Goal: Information Seeking & Learning: Find specific fact

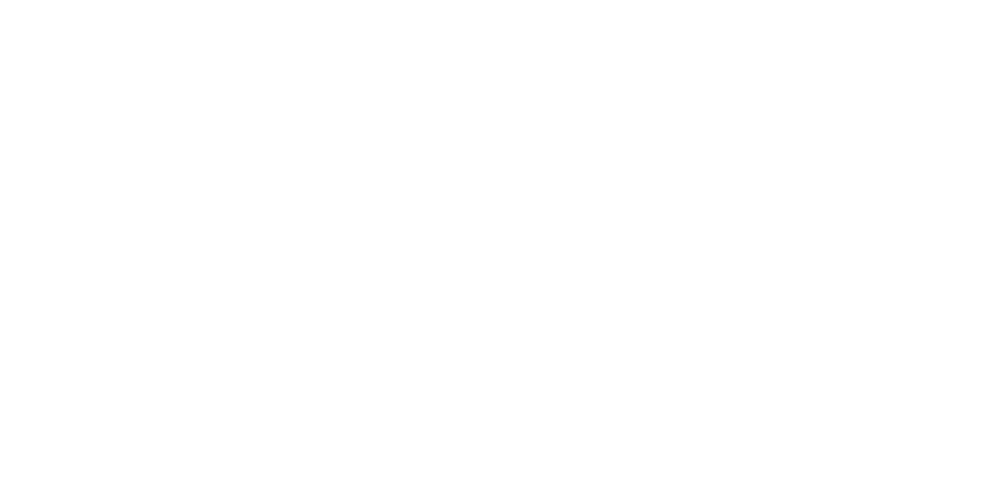
click at [462, 0] on html at bounding box center [491, 0] width 982 height 0
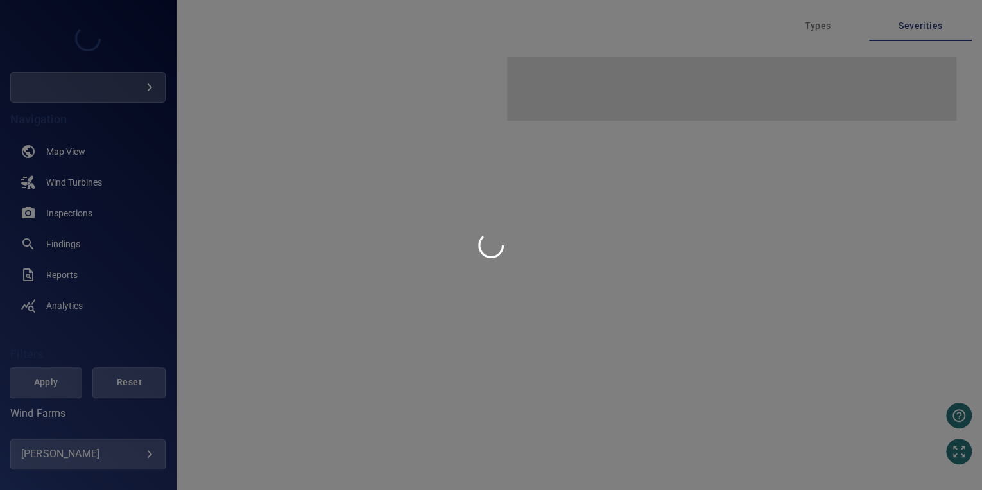
type input "********"
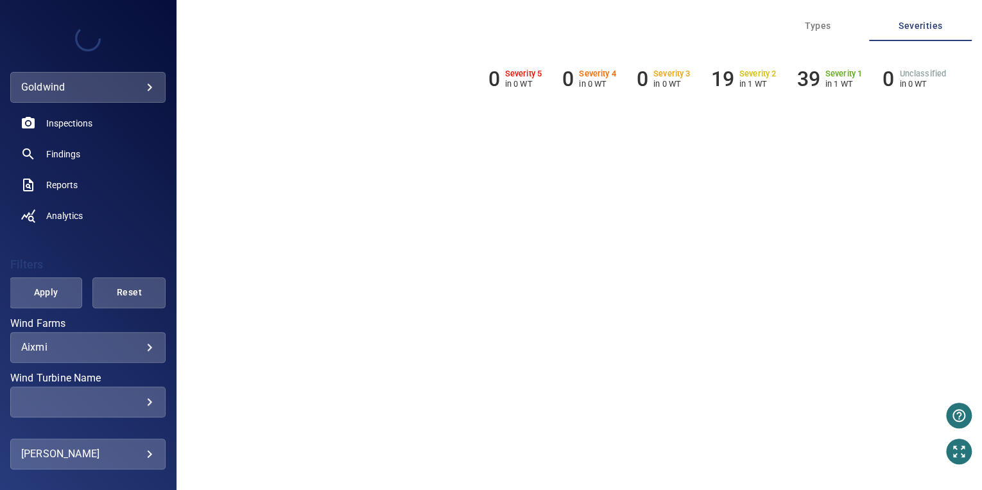
scroll to position [98, 0]
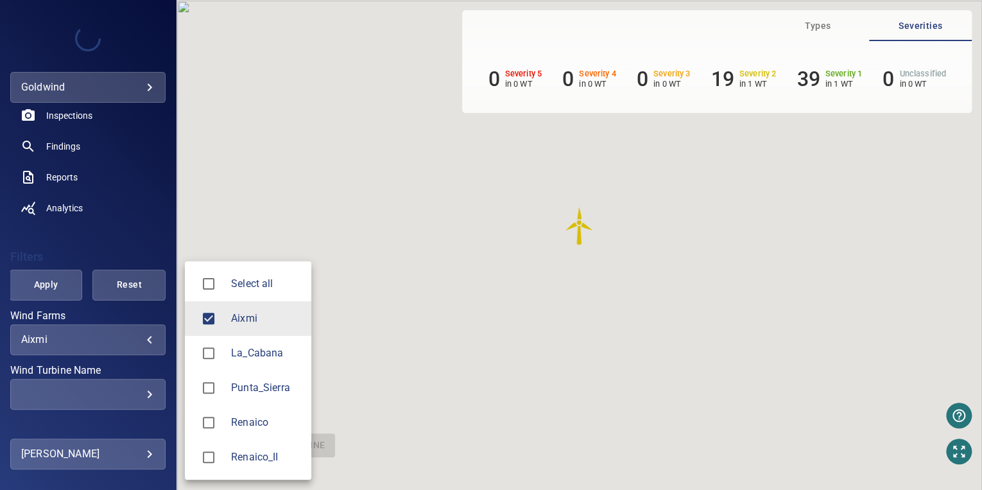
click at [103, 336] on body "**********" at bounding box center [491, 245] width 982 height 490
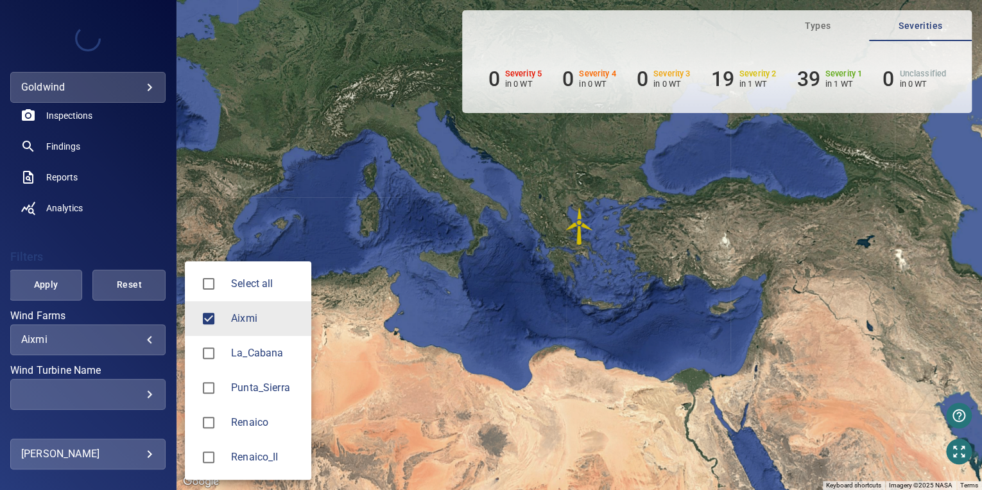
click at [251, 462] on span "Renaico_II" at bounding box center [266, 456] width 70 height 15
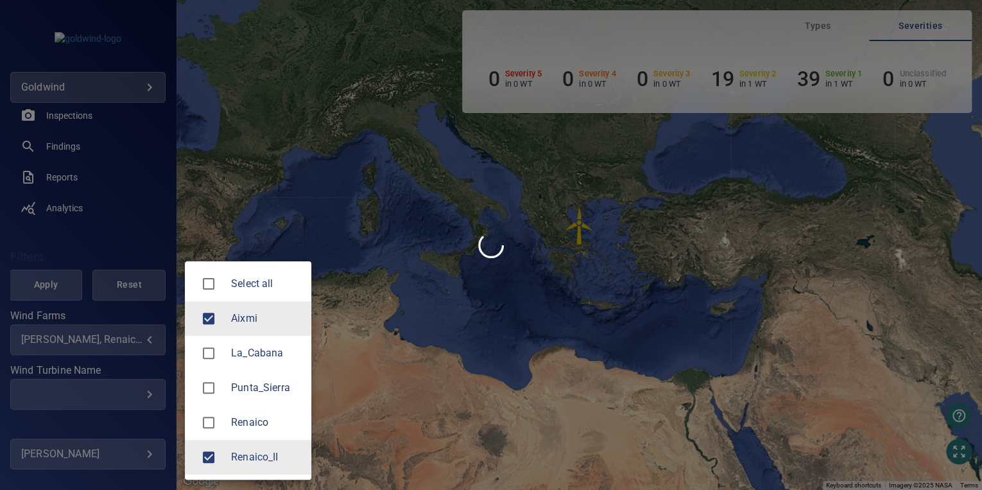
click at [240, 324] on span "Aixmi" at bounding box center [266, 318] width 70 height 15
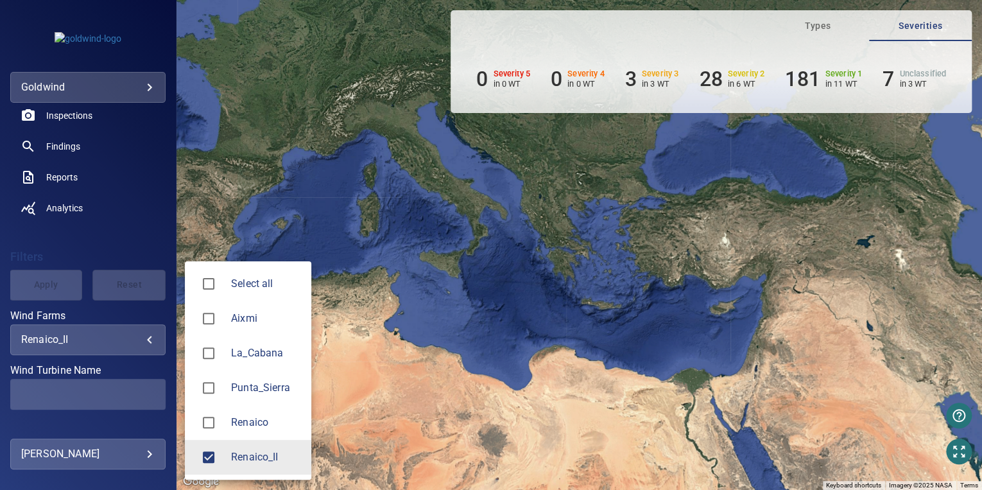
type input "**********"
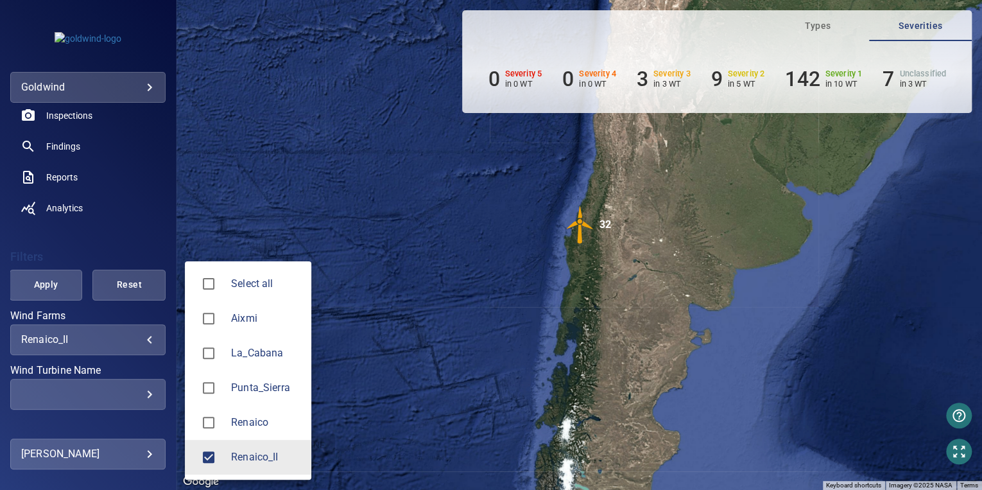
click at [66, 124] on div at bounding box center [491, 245] width 982 height 490
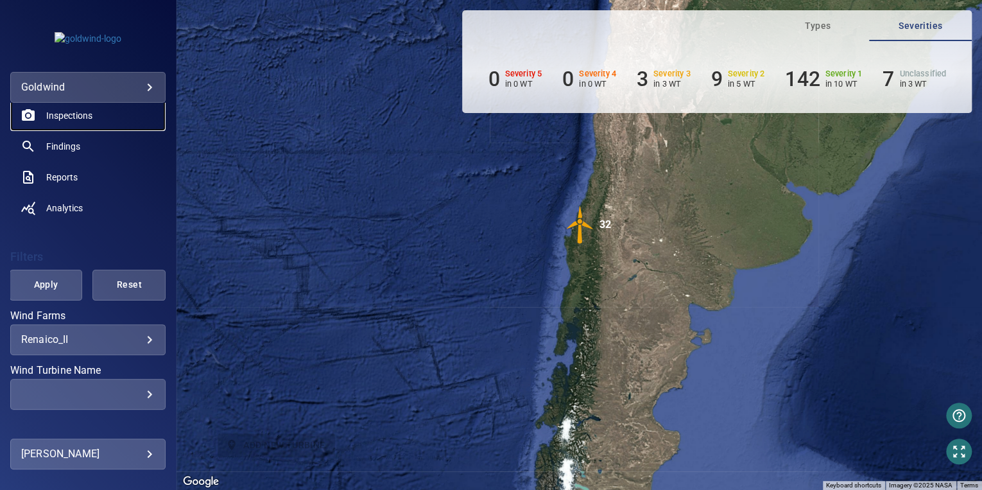
click at [71, 108] on link "Inspections" at bounding box center [87, 115] width 155 height 31
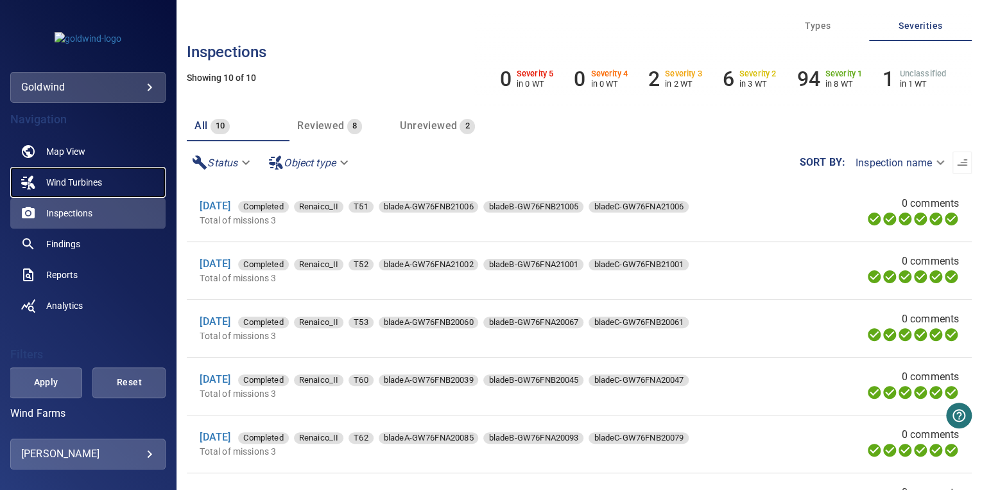
click at [82, 184] on span "Wind Turbines" at bounding box center [74, 182] width 56 height 13
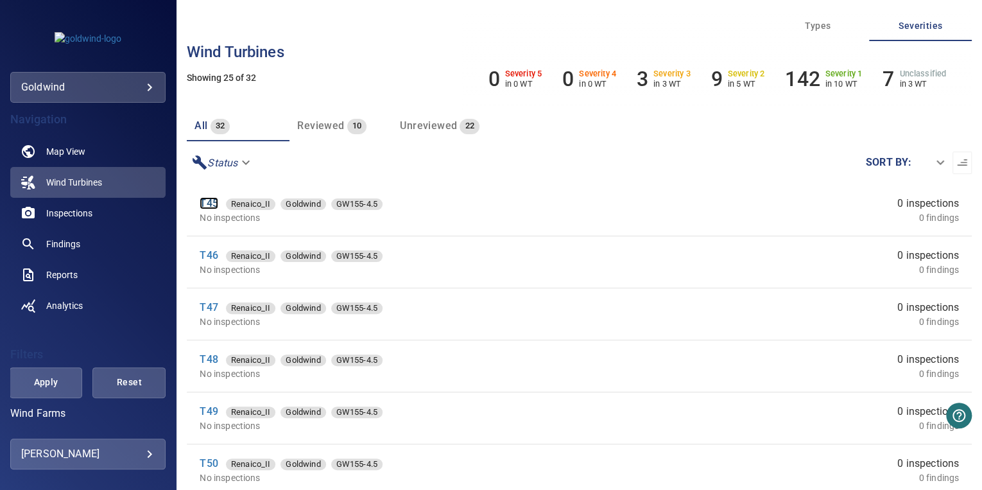
click at [205, 202] on link "T45" at bounding box center [209, 203] width 18 height 12
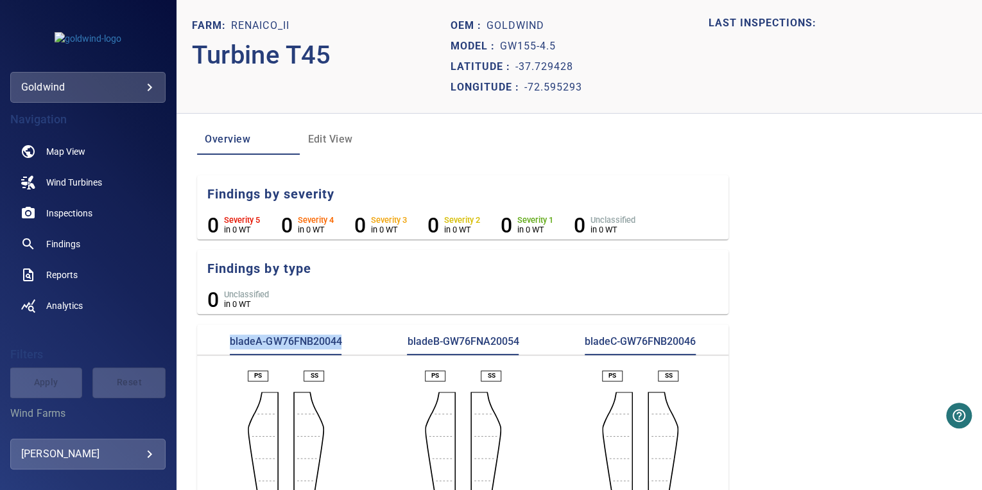
drag, startPoint x: 350, startPoint y: 344, endPoint x: 203, endPoint y: 345, distance: 146.9
click at [203, 345] on div "bladeA-GW76FNB20044" at bounding box center [285, 344] width 177 height 21
copy p "bladeA-GW76FNB20044"
drag, startPoint x: 529, startPoint y: 346, endPoint x: 405, endPoint y: 347, distance: 123.2
click at [405, 347] on div "bladeB-GW76FNA20054" at bounding box center [462, 344] width 177 height 21
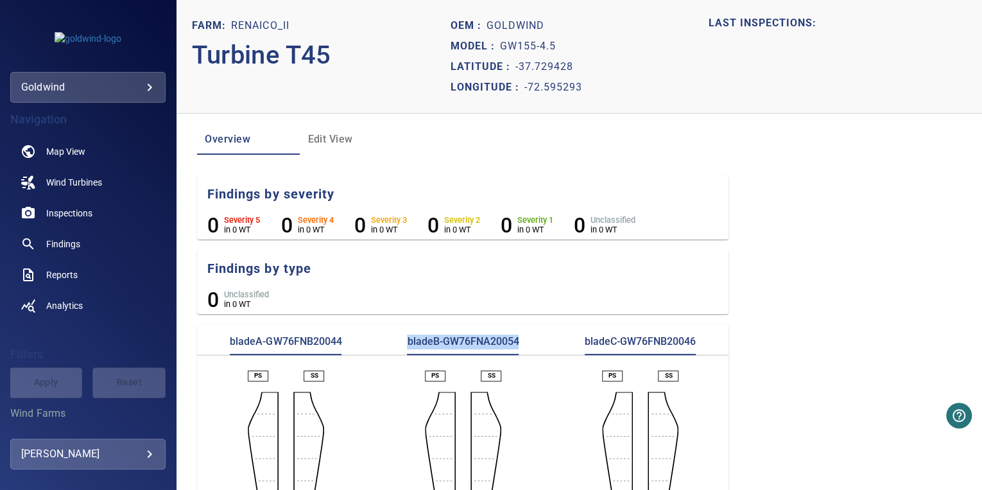
copy p "bladeB-GW76FNA20054"
drag, startPoint x: 711, startPoint y: 346, endPoint x: 577, endPoint y: 348, distance: 133.5
click at [577, 348] on div "bladeC-GW76FNB20046" at bounding box center [639, 344] width 177 height 21
copy p "bladeC-GW76FNB20046"
click at [293, 51] on p "Turbine T45" at bounding box center [321, 55] width 258 height 38
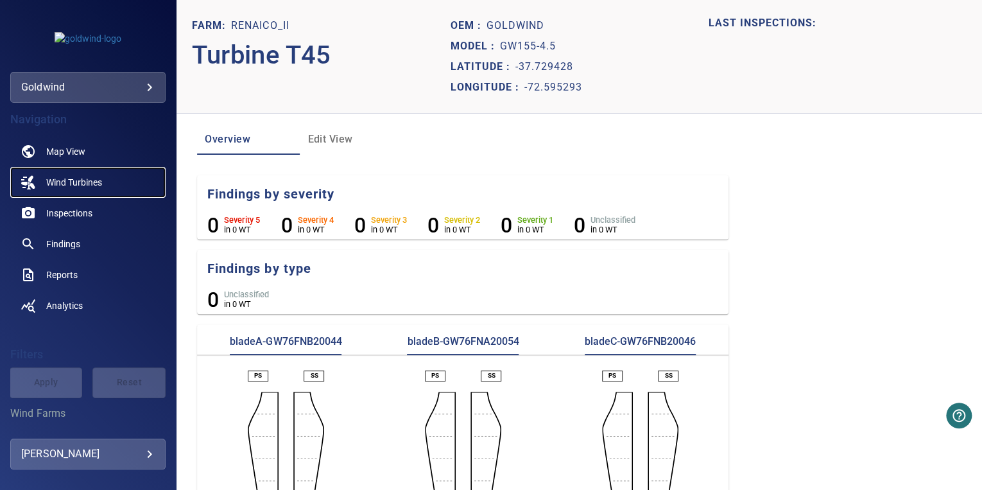
click at [70, 189] on link "Wind Turbines" at bounding box center [87, 182] width 155 height 31
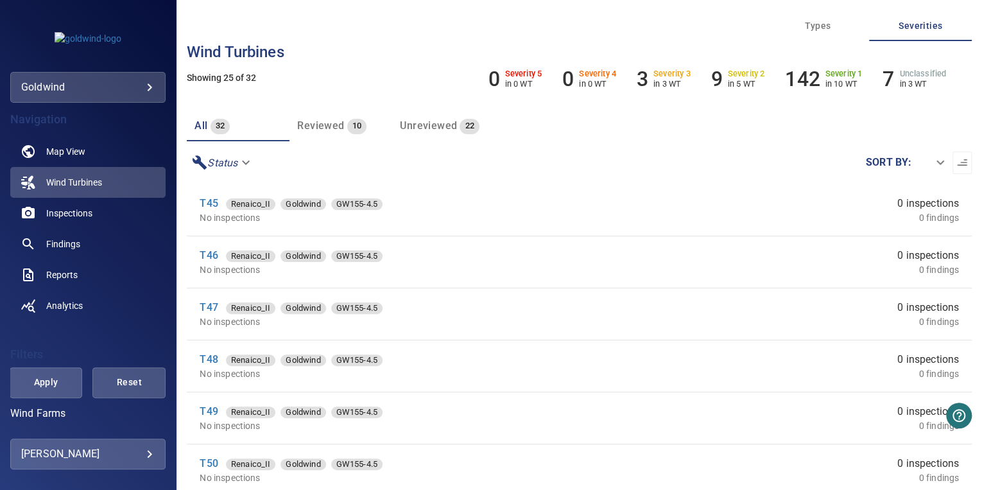
click at [196, 249] on li "T46 Renaico_II Goldwind GW155-4.5 No inspections 0 inspections 0 findings" at bounding box center [579, 261] width 785 height 51
click at [210, 253] on link "T46" at bounding box center [209, 255] width 18 height 12
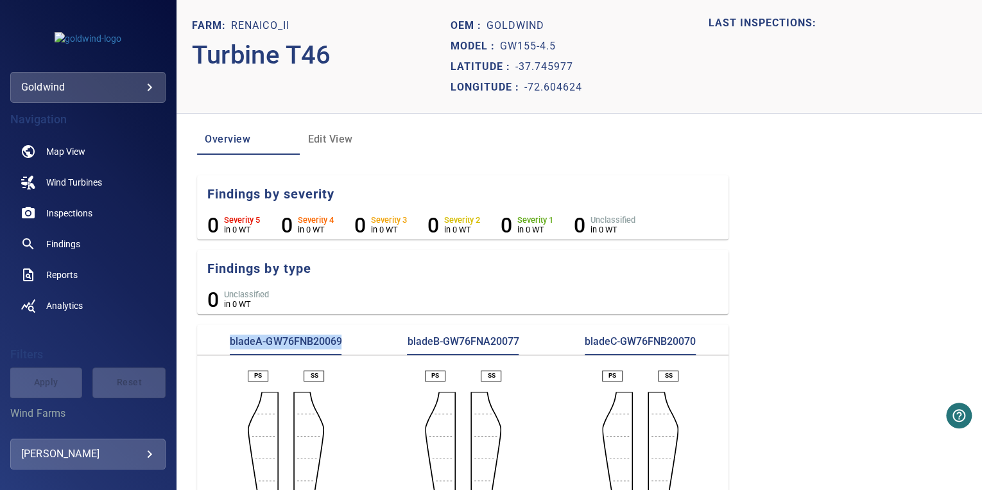
drag, startPoint x: 346, startPoint y: 341, endPoint x: 226, endPoint y: 331, distance: 120.4
click at [226, 331] on section "bladeA-GW76FNB20069 bladeB-GW76FNA20077 bladeC-GW76FNB20070 PS SS PS SS PS SS" at bounding box center [462, 452] width 531 height 256
copy p "bladeA-GW76FNB20069"
drag, startPoint x: 531, startPoint y: 342, endPoint x: 399, endPoint y: 348, distance: 132.3
click at [399, 348] on div "bladeB-GW76FNA20077" at bounding box center [462, 344] width 177 height 21
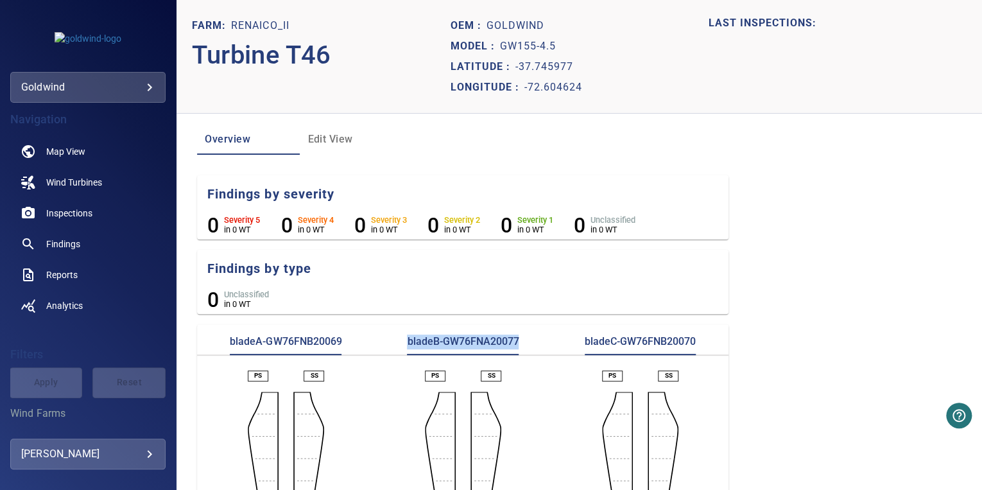
copy p "bladeB-GW76FNA20077"
drag, startPoint x: 705, startPoint y: 339, endPoint x: 564, endPoint y: 346, distance: 141.3
click at [564, 346] on div "bladeC-GW76FNB20070" at bounding box center [639, 344] width 177 height 21
copy p "bladeC-GW76FNB20070"
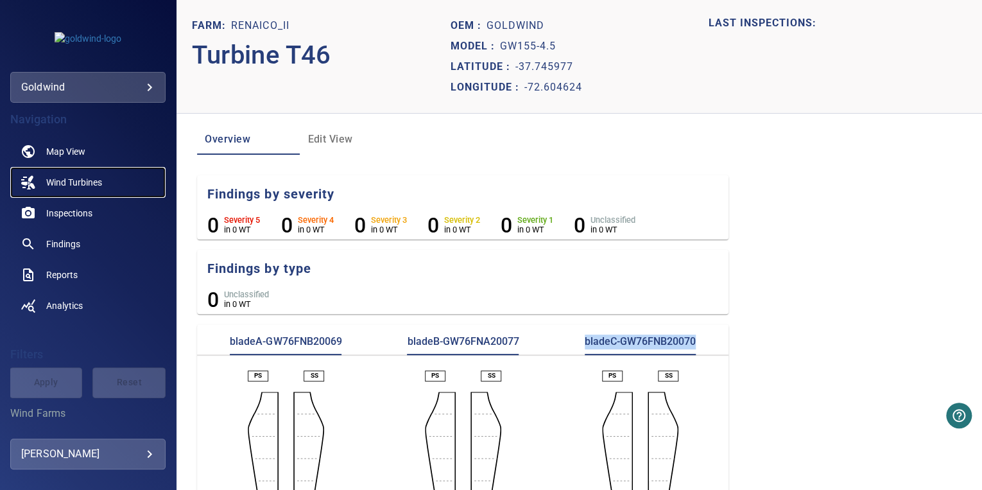
click at [90, 182] on span "Wind Turbines" at bounding box center [74, 182] width 56 height 13
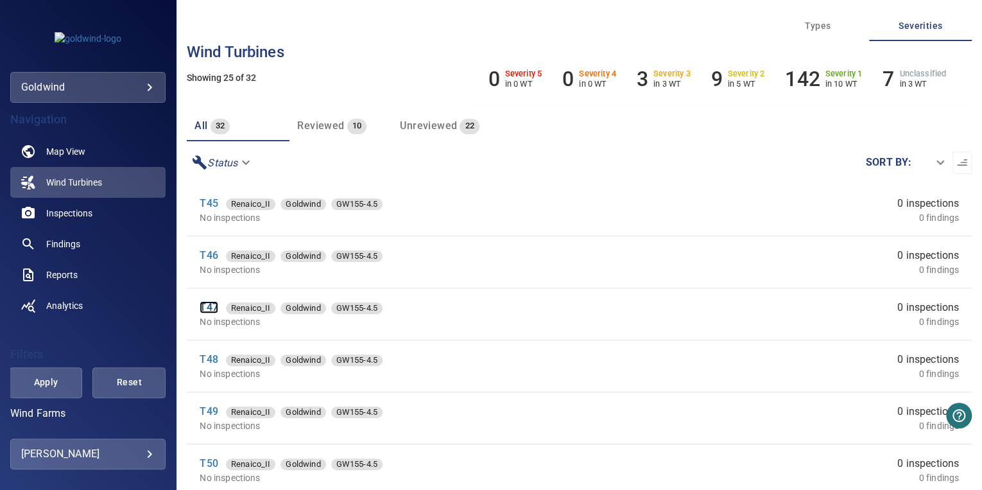
click at [207, 303] on link "T47" at bounding box center [209, 307] width 18 height 12
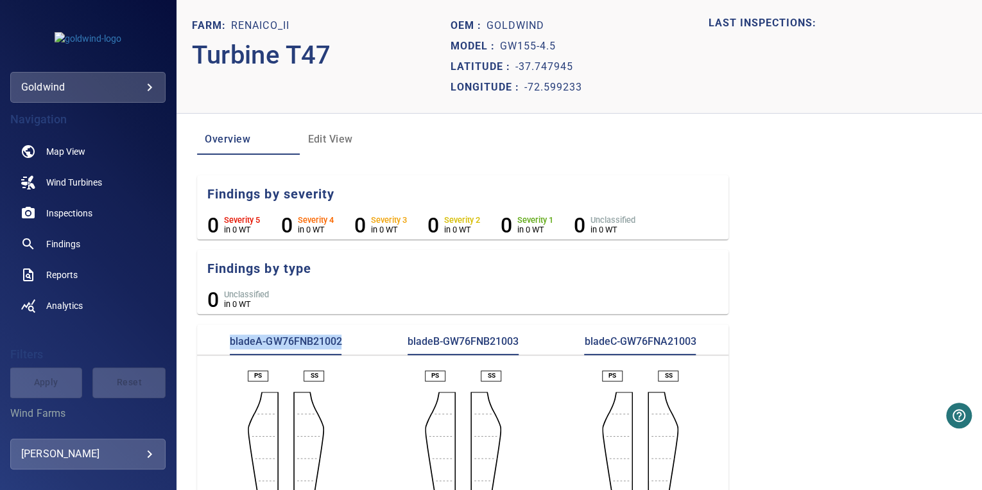
drag, startPoint x: 346, startPoint y: 337, endPoint x: 218, endPoint y: 344, distance: 128.5
click at [218, 344] on div "bladeA-GW76FNB21002" at bounding box center [285, 344] width 177 height 21
copy p "bladeA-GW76FNB21002"
drag, startPoint x: 522, startPoint y: 330, endPoint x: 386, endPoint y: 341, distance: 136.4
click at [386, 341] on section "bladeA-GW76FNB21002 bladeB-GW76FNB21003 bladeC-GW76FNA21003 PS SS PS SS PS SS" at bounding box center [462, 452] width 531 height 256
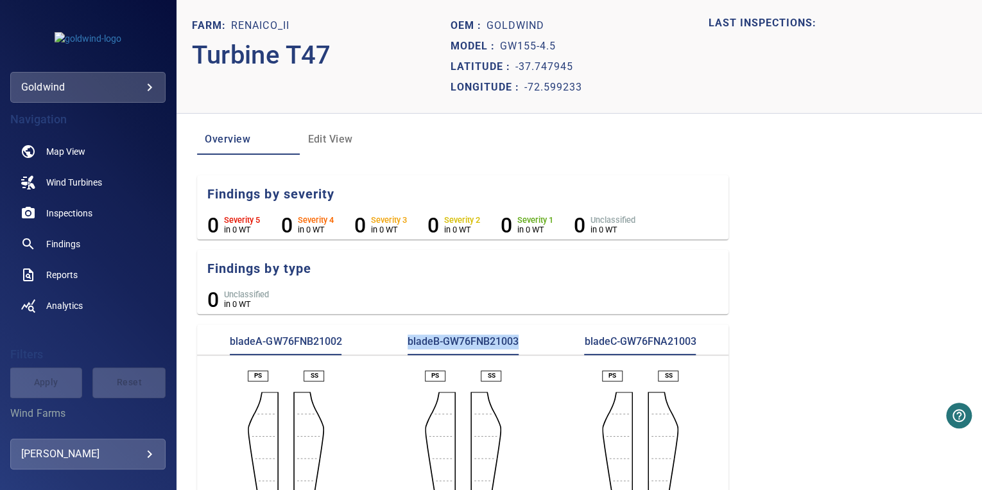
copy p "bladeB-GW76FNB21003"
drag, startPoint x: 697, startPoint y: 341, endPoint x: 565, endPoint y: 341, distance: 132.2
click at [565, 341] on div "bladeC-GW76FNA21003" at bounding box center [639, 344] width 177 height 21
copy p "bladeC-GW76FNA21003"
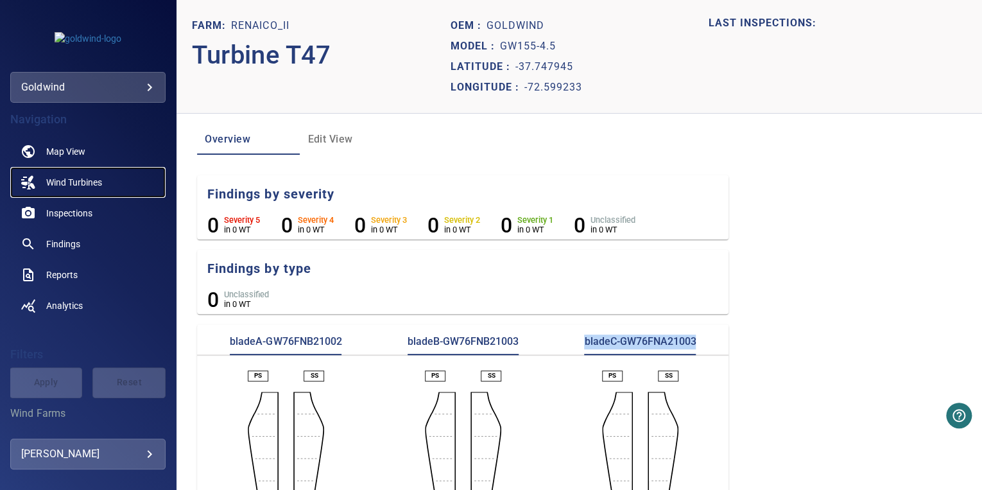
click at [69, 171] on link "Wind Turbines" at bounding box center [87, 182] width 155 height 31
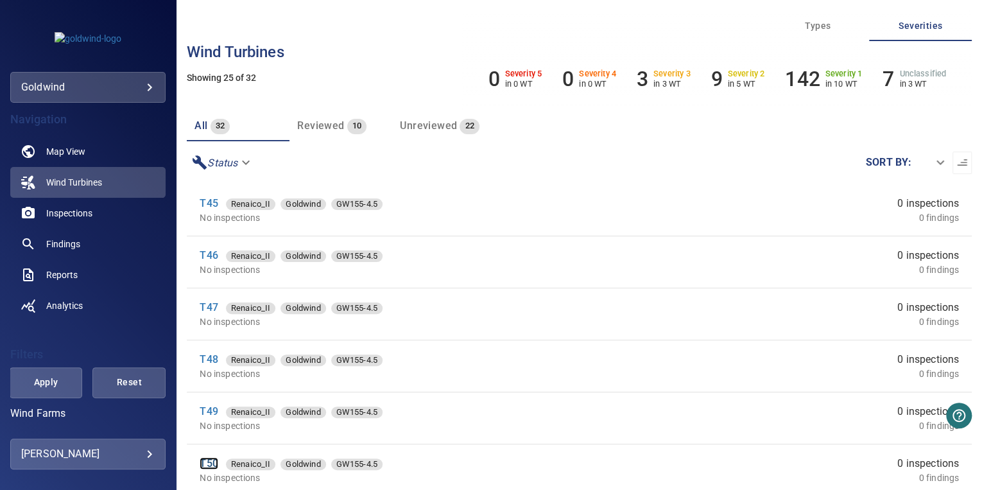
click at [203, 468] on link "T50" at bounding box center [209, 463] width 18 height 12
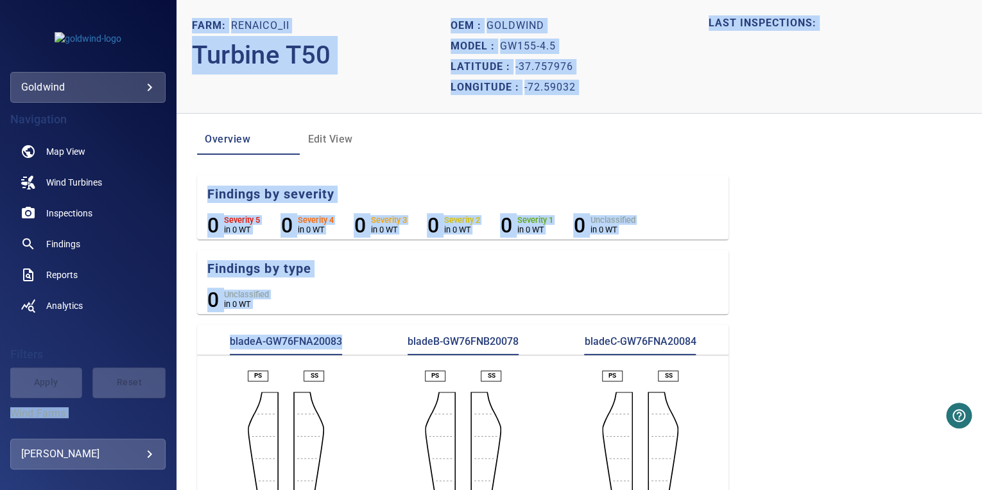
drag, startPoint x: 267, startPoint y: 334, endPoint x: 160, endPoint y: 326, distance: 106.8
click at [160, 326] on main "**********" at bounding box center [491, 245] width 982 height 490
click at [346, 346] on div "bladeA-GW76FNA20083" at bounding box center [285, 344] width 177 height 21
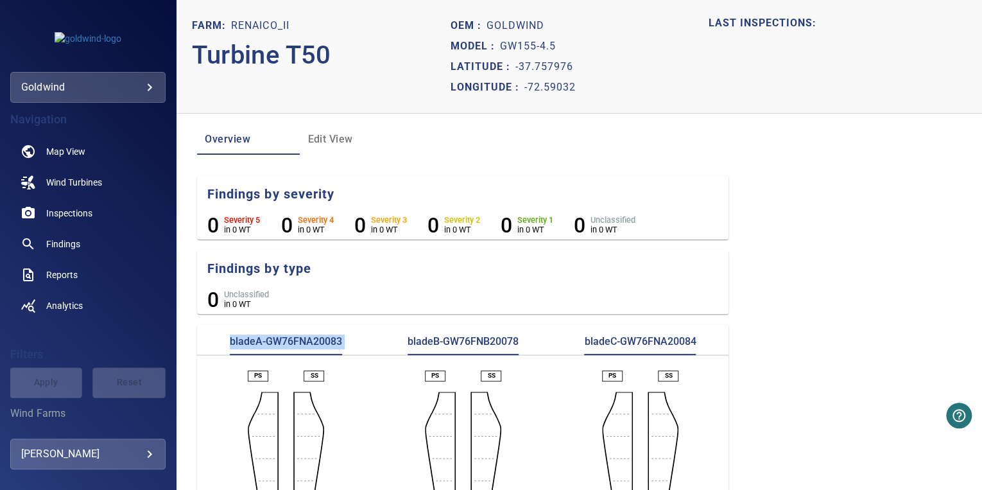
drag, startPoint x: 346, startPoint y: 345, endPoint x: 231, endPoint y: 346, distance: 114.9
click at [231, 346] on div "bladeA-GW76FNA20083" at bounding box center [285, 344] width 177 height 21
drag, startPoint x: 550, startPoint y: 341, endPoint x: 387, endPoint y: 345, distance: 163.6
click at [387, 345] on div "bladeA-GW76FNA20083 bladeB-GW76FNB20078 bladeC-GW76FNA20084" at bounding box center [462, 344] width 531 height 21
drag, startPoint x: 667, startPoint y: 348, endPoint x: 572, endPoint y: 348, distance: 95.0
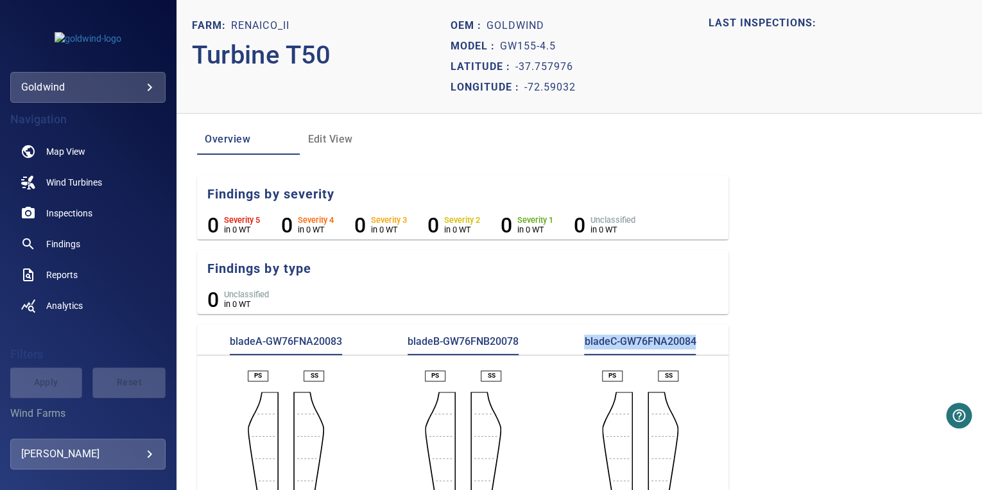
click at [572, 348] on div "bladeC-GW76FNA20084" at bounding box center [639, 344] width 177 height 21
copy p "bladeC-GW76FNA20084"
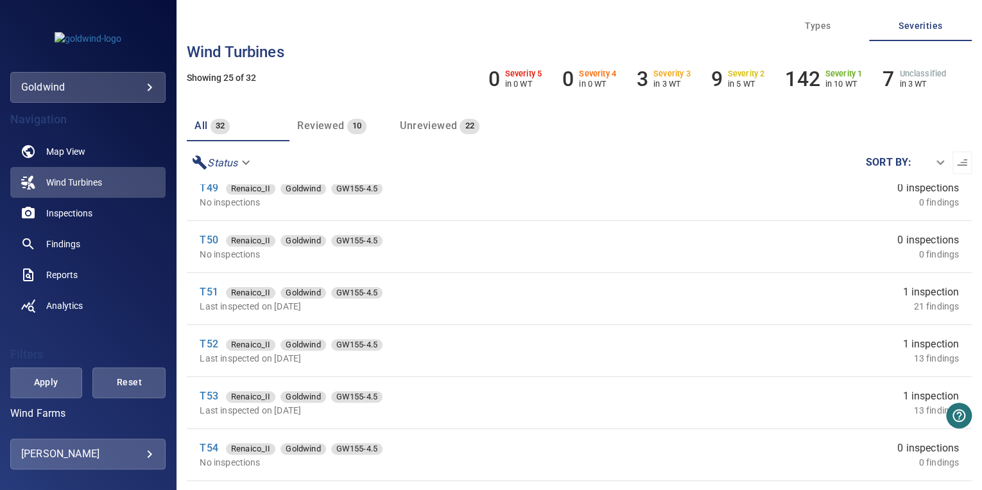
scroll to position [257, 0]
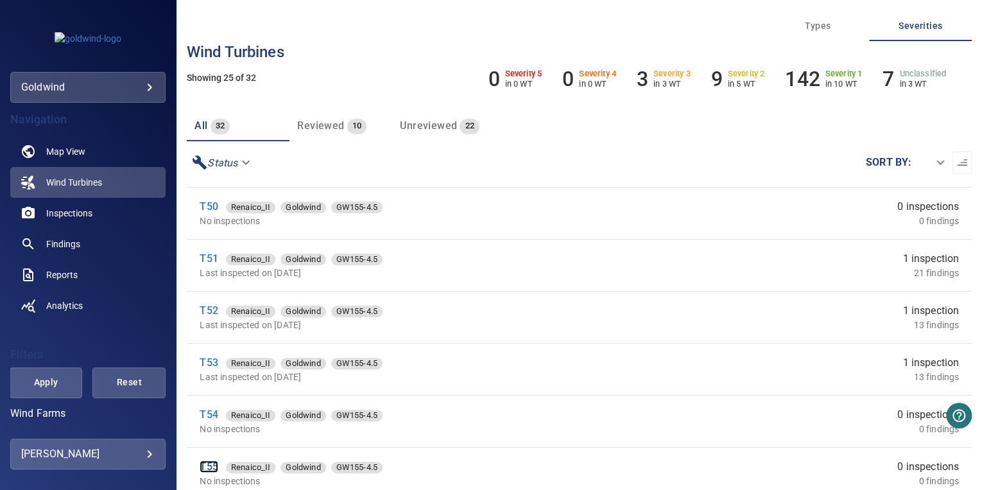
click at [216, 460] on link "T55" at bounding box center [209, 466] width 18 height 12
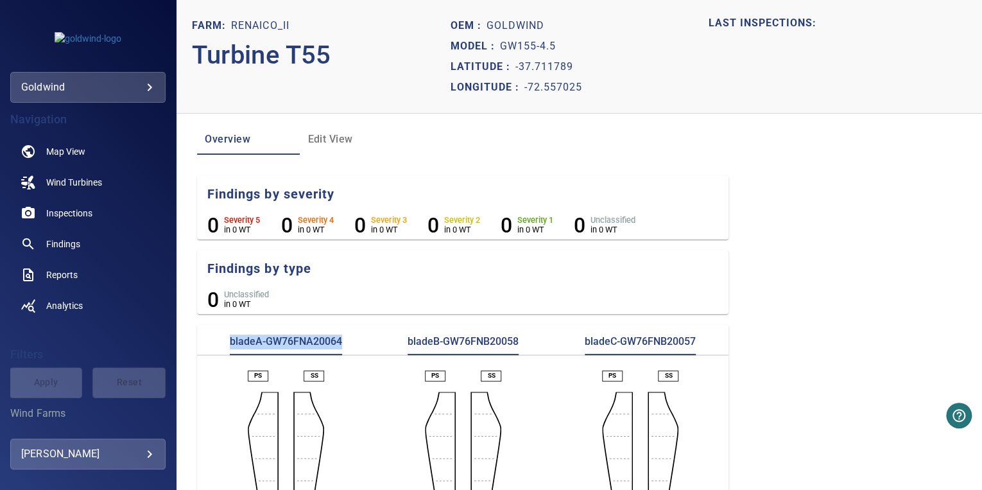
drag, startPoint x: 357, startPoint y: 335, endPoint x: 210, endPoint y: 342, distance: 146.4
click at [210, 342] on div "bladeA-GW76FNA20064" at bounding box center [285, 344] width 177 height 21
drag, startPoint x: 525, startPoint y: 335, endPoint x: 394, endPoint y: 339, distance: 130.9
click at [394, 339] on div "bladeB-GW76FNB20058" at bounding box center [462, 344] width 177 height 21
drag, startPoint x: 701, startPoint y: 341, endPoint x: 572, endPoint y: 344, distance: 129.0
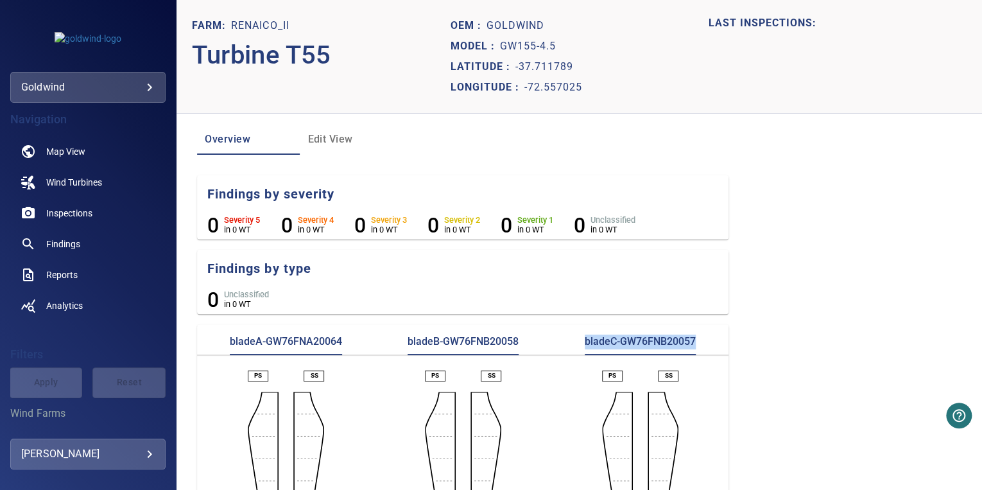
click at [572, 344] on div "bladeC-GW76FNB20057" at bounding box center [639, 344] width 177 height 21
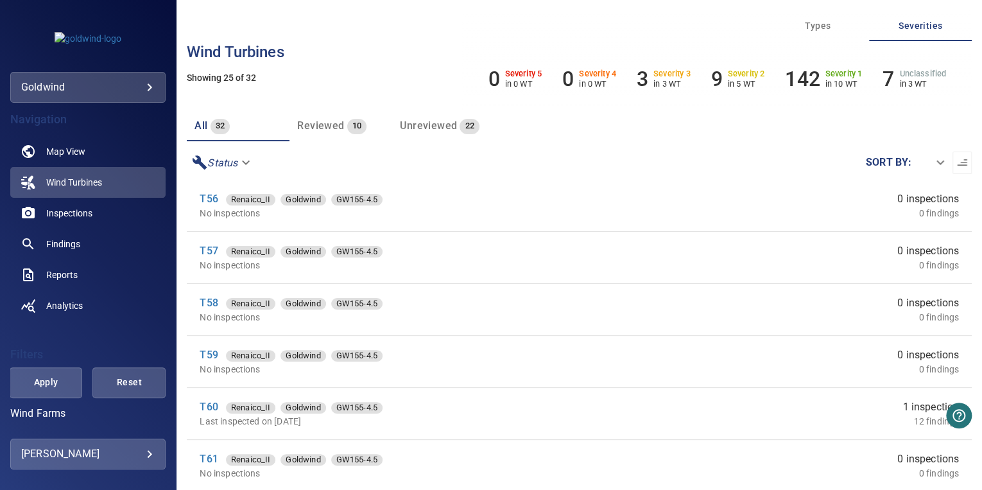
scroll to position [565, 0]
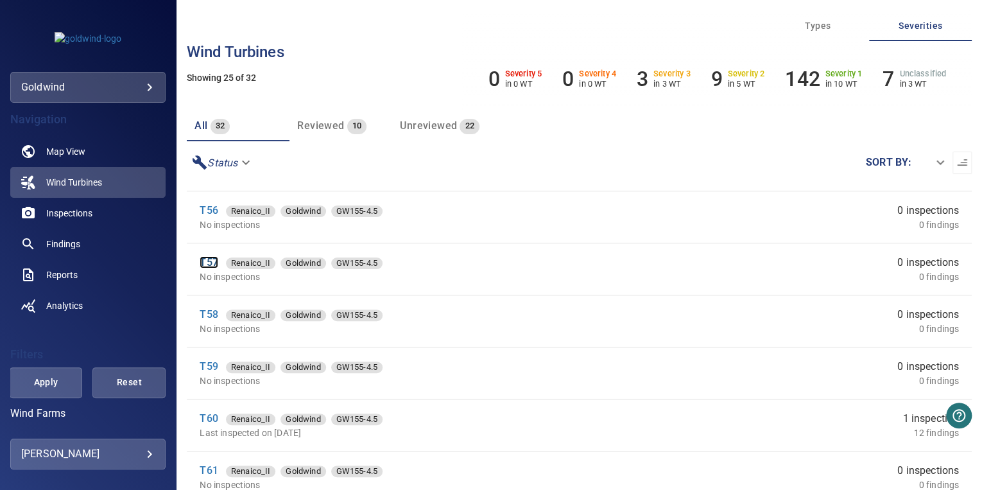
click at [216, 260] on link "T57" at bounding box center [209, 262] width 18 height 12
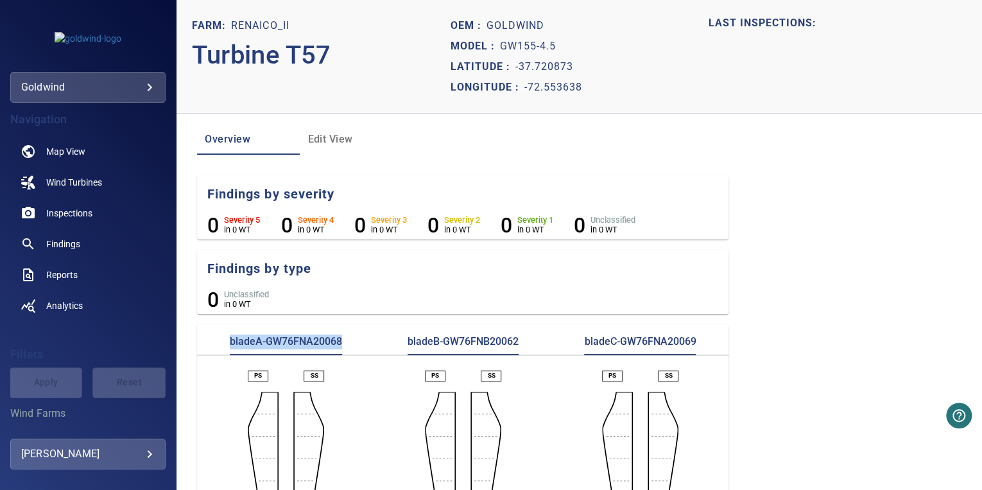
drag, startPoint x: 341, startPoint y: 339, endPoint x: 223, endPoint y: 337, distance: 118.1
click at [223, 337] on div "bladeA-GW76FNA20068" at bounding box center [285, 344] width 177 height 21
click at [345, 339] on div "bladeA-GW76FNA20068" at bounding box center [285, 344] width 177 height 21
drag, startPoint x: 289, startPoint y: 340, endPoint x: 236, endPoint y: 340, distance: 52.6
click at [236, 340] on div "bladeA-GW76FNA20068" at bounding box center [285, 344] width 177 height 21
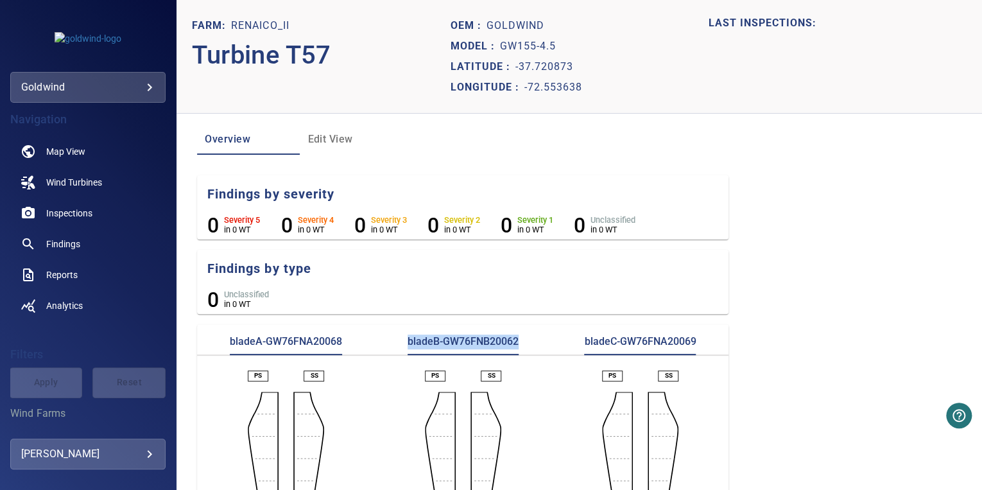
drag, startPoint x: 527, startPoint y: 336, endPoint x: 403, endPoint y: 342, distance: 124.0
click at [403, 342] on div "bladeB-GW76FNB20062" at bounding box center [462, 344] width 177 height 21
drag, startPoint x: 706, startPoint y: 343, endPoint x: 574, endPoint y: 346, distance: 132.2
click at [574, 346] on div "bladeC-GW76FNA20069" at bounding box center [639, 344] width 177 height 21
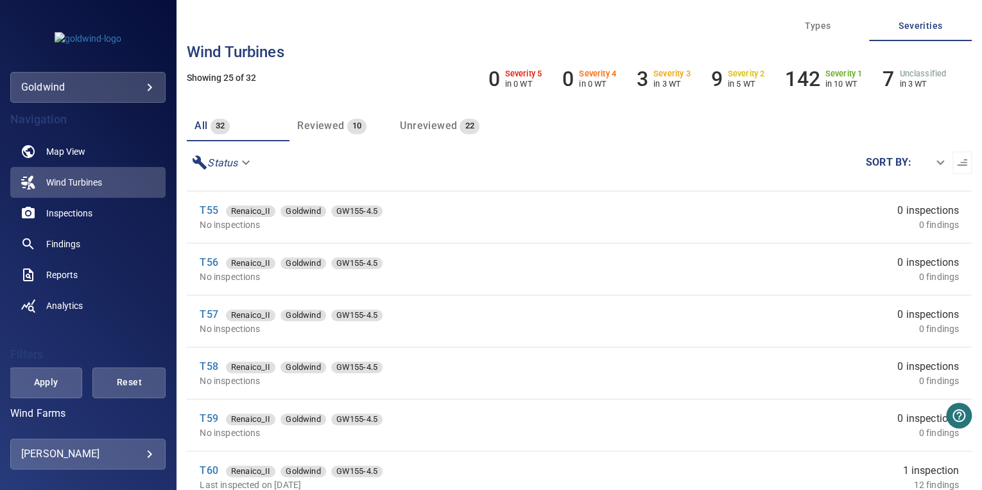
scroll to position [513, 0]
click at [210, 359] on link "T58" at bounding box center [209, 365] width 18 height 12
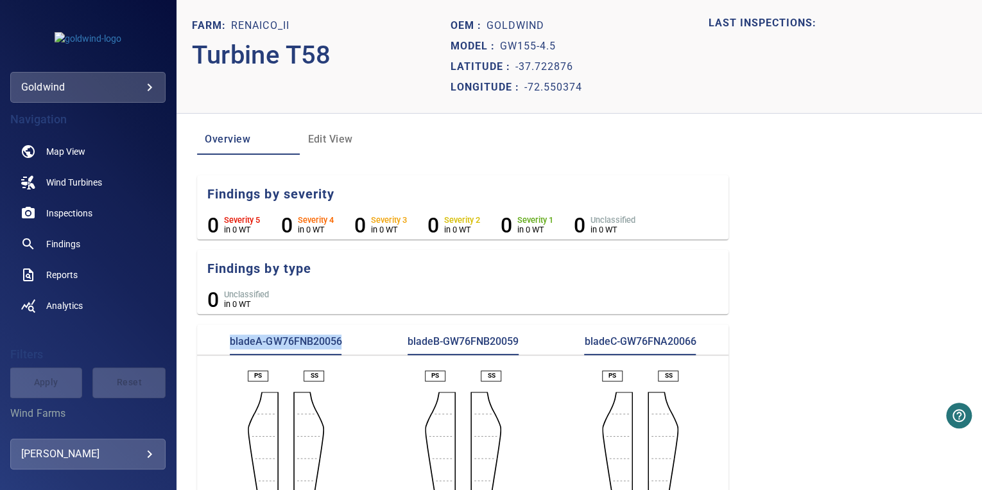
drag, startPoint x: 350, startPoint y: 347, endPoint x: 200, endPoint y: 344, distance: 149.5
click at [200, 344] on div "bladeA-GW76FNB20056" at bounding box center [285, 344] width 177 height 21
drag, startPoint x: 527, startPoint y: 337, endPoint x: 405, endPoint y: 336, distance: 121.3
click at [405, 336] on div "bladeB-GW76FNB20059" at bounding box center [462, 344] width 177 height 21
drag, startPoint x: 698, startPoint y: 339, endPoint x: 568, endPoint y: 337, distance: 129.6
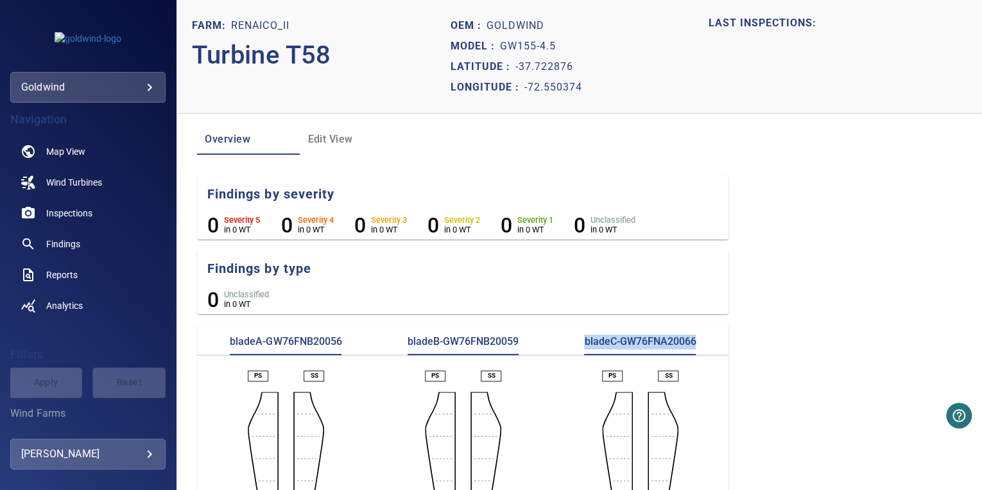
click at [568, 337] on div "bladeC-GW76FNA20066" at bounding box center [639, 344] width 177 height 21
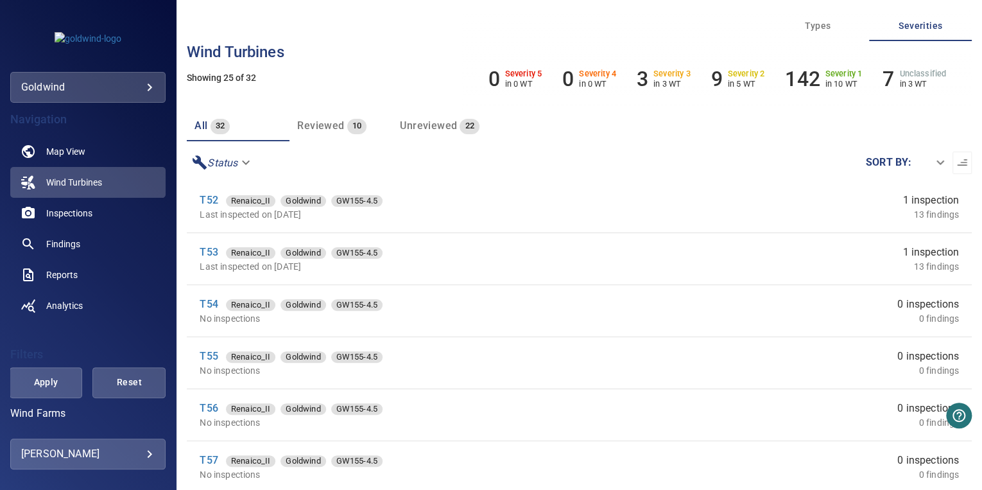
scroll to position [667, 0]
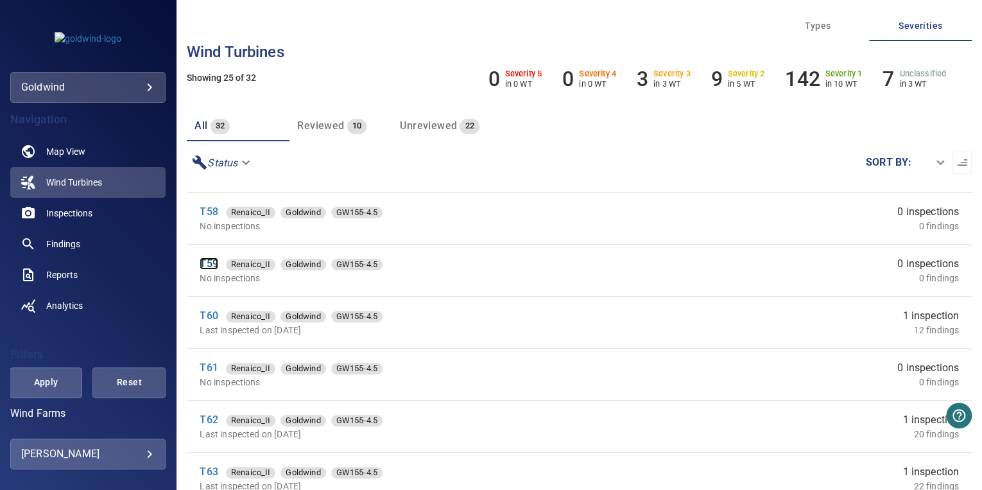
click at [210, 268] on link "T59" at bounding box center [209, 263] width 18 height 12
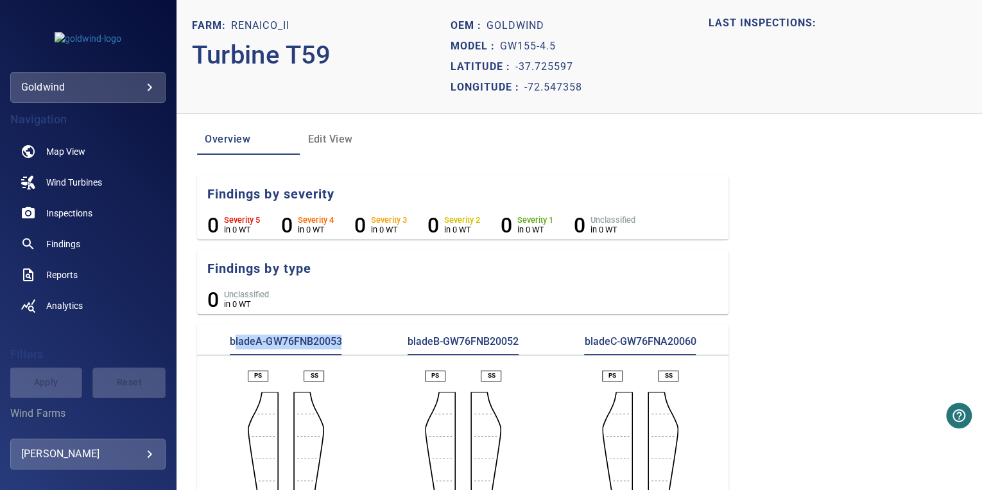
drag, startPoint x: 357, startPoint y: 337, endPoint x: 232, endPoint y: 337, distance: 125.7
click at [232, 337] on div "bladeA-GW76FNB20053" at bounding box center [285, 344] width 177 height 21
drag, startPoint x: 232, startPoint y: 337, endPoint x: 343, endPoint y: 349, distance: 111.6
click at [343, 349] on div "bladeA-GW76FNB20053" at bounding box center [285, 344] width 177 height 21
drag, startPoint x: 529, startPoint y: 341, endPoint x: 402, endPoint y: 334, distance: 126.6
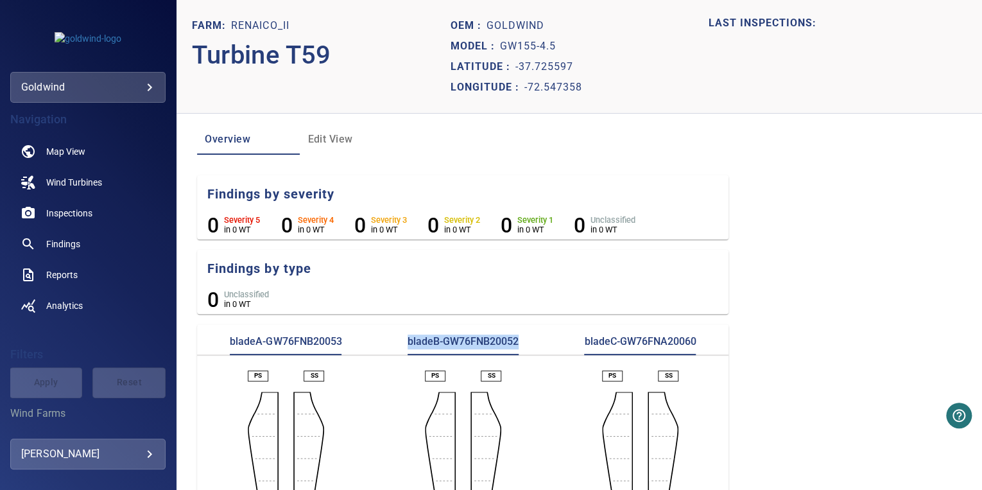
click at [402, 334] on div "bladeB-GW76FNB20052" at bounding box center [462, 344] width 177 height 21
drag, startPoint x: 701, startPoint y: 337, endPoint x: 582, endPoint y: 339, distance: 118.7
click at [582, 339] on div "bladeC-GW76FNA20060" at bounding box center [639, 344] width 177 height 21
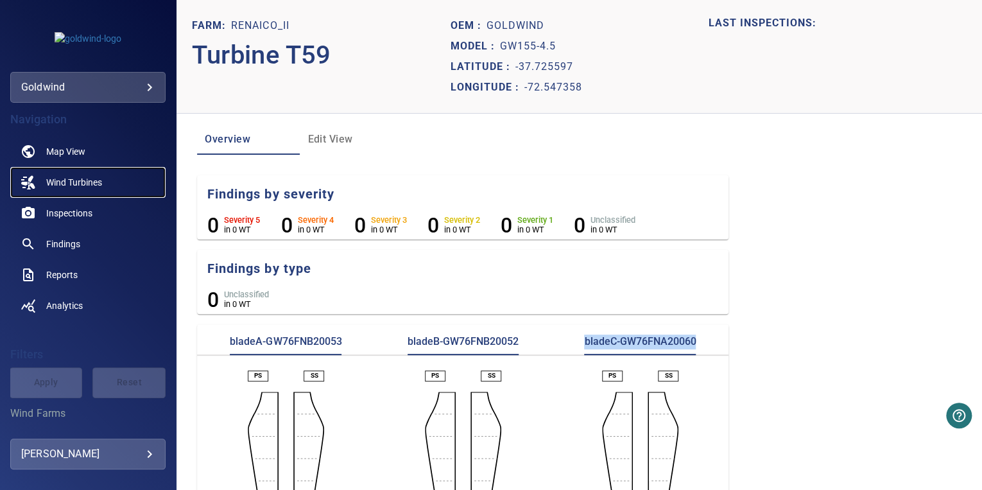
click at [90, 179] on span "Wind Turbines" at bounding box center [74, 182] width 56 height 13
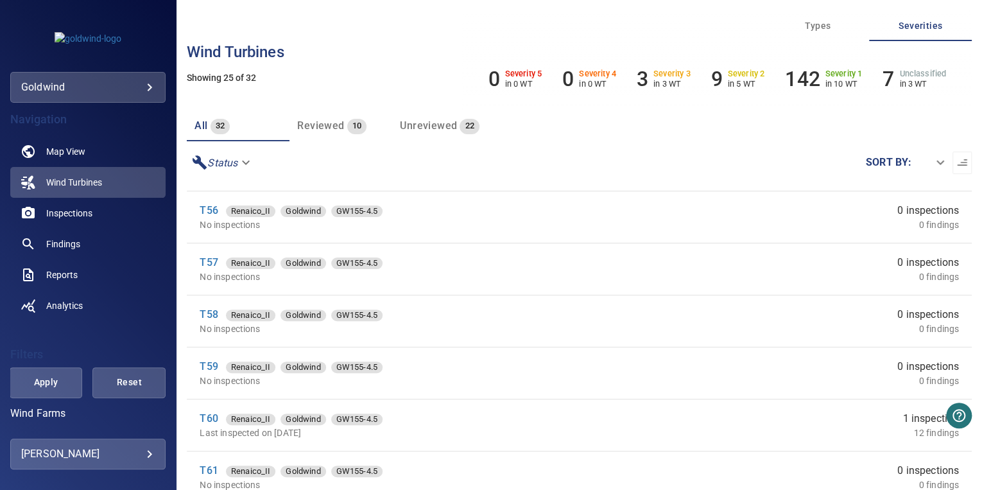
scroll to position [616, 0]
click at [208, 419] on link "T61" at bounding box center [209, 419] width 18 height 12
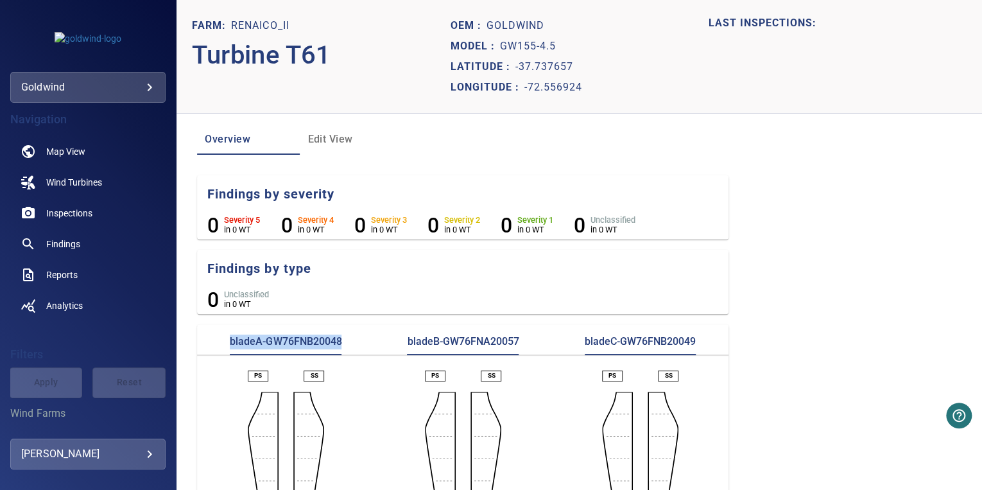
drag, startPoint x: 347, startPoint y: 350, endPoint x: 220, endPoint y: 343, distance: 127.2
click at [220, 343] on div "bladeA-GW76FNB20048" at bounding box center [285, 344] width 177 height 21
drag, startPoint x: 529, startPoint y: 341, endPoint x: 380, endPoint y: 344, distance: 149.5
click at [380, 344] on div "bladeB-GW76FNA20057" at bounding box center [462, 344] width 177 height 21
drag, startPoint x: 713, startPoint y: 344, endPoint x: 569, endPoint y: 344, distance: 144.4
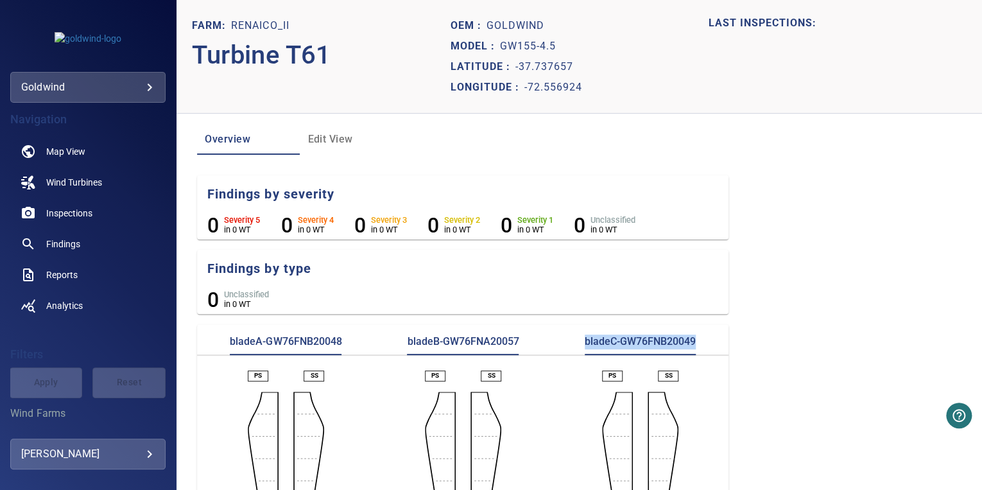
click at [569, 344] on div "bladeC-GW76FNB20049" at bounding box center [639, 344] width 177 height 21
click at [77, 182] on span "Wind Turbines" at bounding box center [74, 182] width 56 height 13
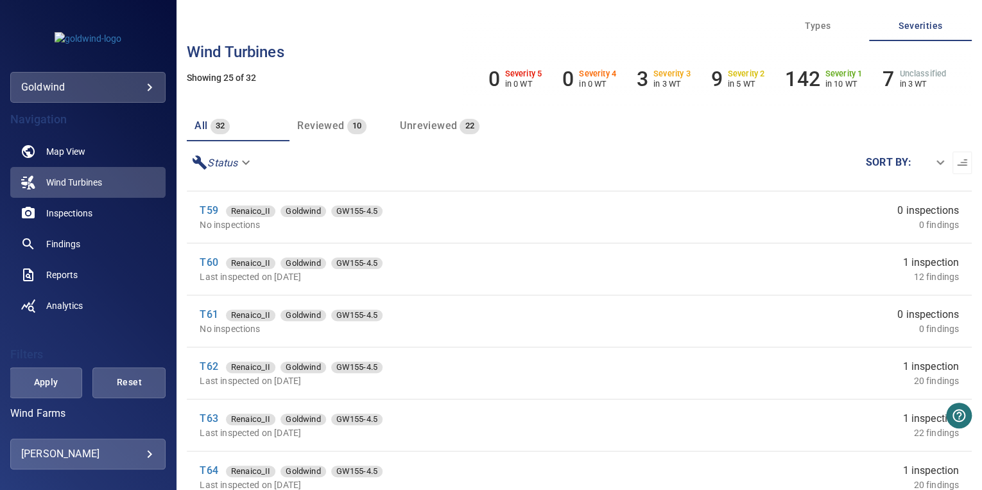
scroll to position [821, 0]
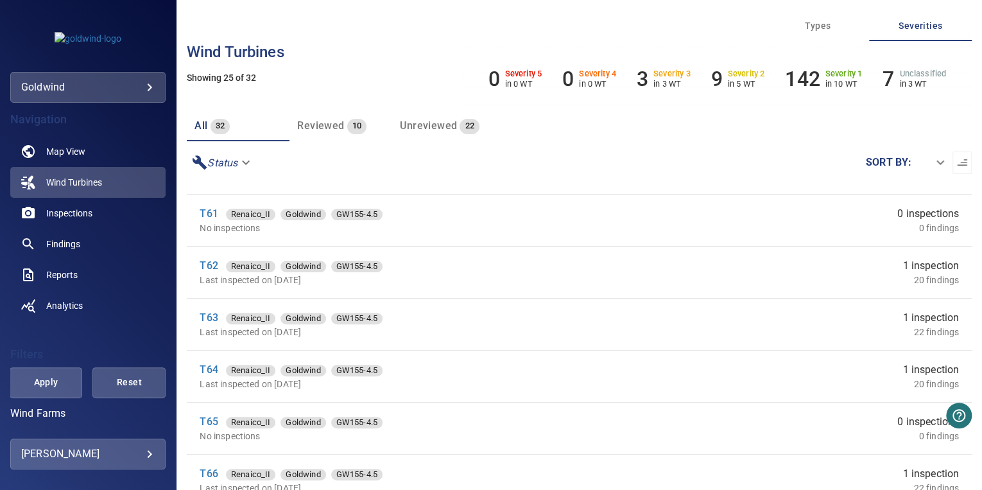
click at [218, 417] on div "T65 Renaico_II Goldwind GW155-4.5" at bounding box center [420, 421] width 441 height 15
click at [213, 423] on link "T65" at bounding box center [209, 421] width 18 height 12
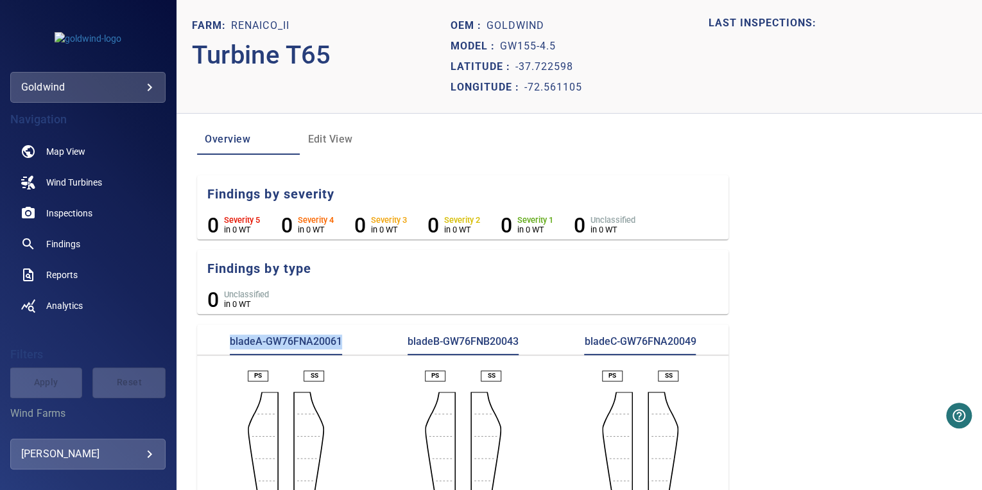
drag, startPoint x: 345, startPoint y: 344, endPoint x: 209, endPoint y: 349, distance: 136.1
click at [209, 349] on div "bladeA-GW76FNA20061" at bounding box center [285, 344] width 177 height 21
drag, startPoint x: 528, startPoint y: 344, endPoint x: 403, endPoint y: 348, distance: 125.2
click at [403, 348] on div "bladeB-GW76FNB20043" at bounding box center [462, 344] width 177 height 21
drag, startPoint x: 695, startPoint y: 340, endPoint x: 580, endPoint y: 348, distance: 115.7
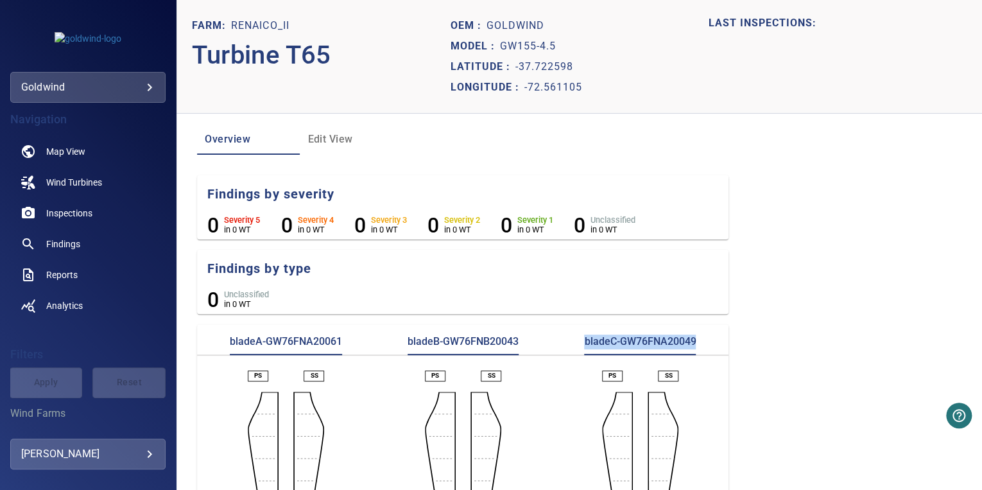
click at [580, 348] on div "bladeC-GW76FNA20049" at bounding box center [639, 344] width 177 height 21
click at [64, 154] on span "Map View" at bounding box center [65, 151] width 39 height 13
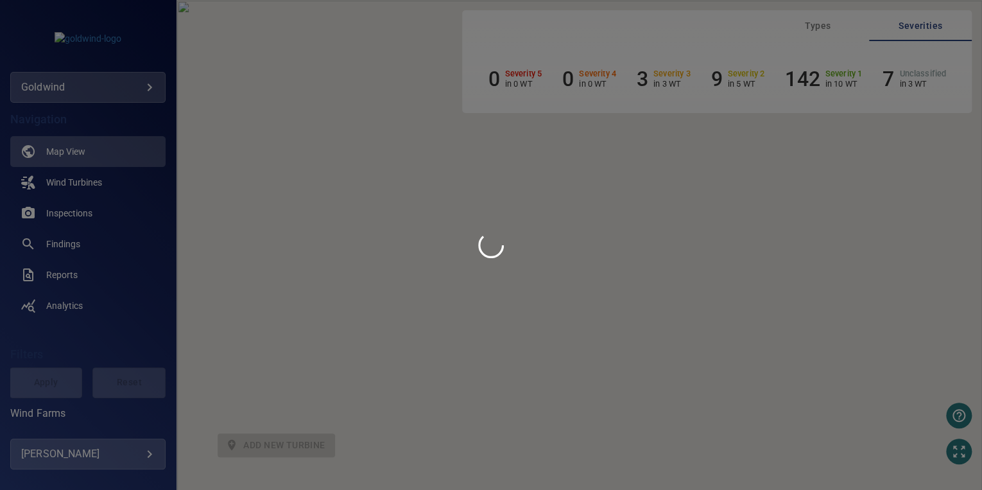
click at [72, 185] on div at bounding box center [491, 245] width 982 height 490
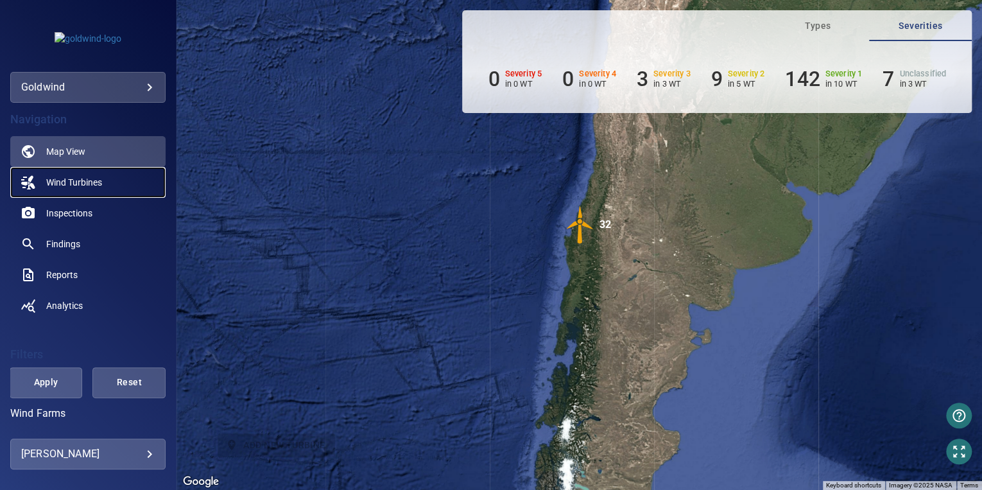
click at [80, 185] on span "Wind Turbines" at bounding box center [74, 182] width 56 height 13
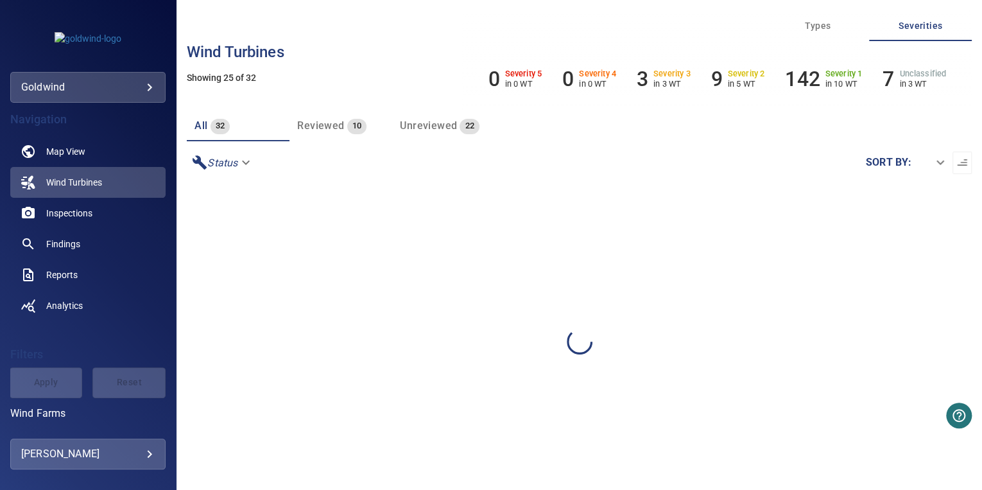
click at [80, 185] on span "Wind Turbines" at bounding box center [74, 182] width 56 height 13
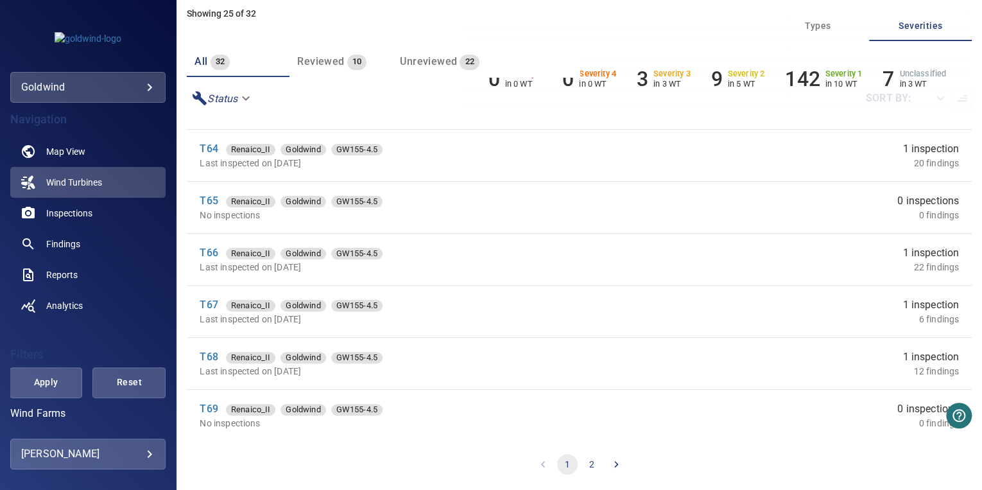
scroll to position [980, 0]
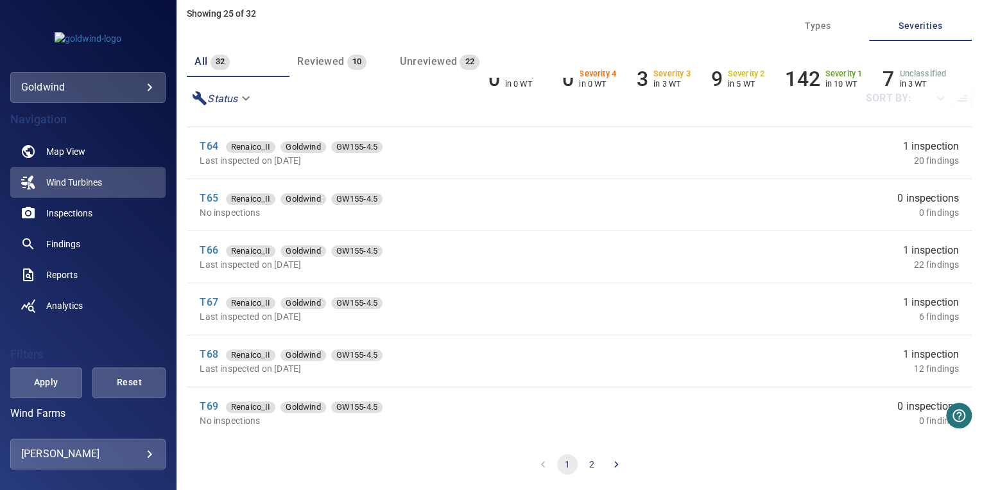
click at [581, 466] on button "2" at bounding box center [591, 464] width 21 height 21
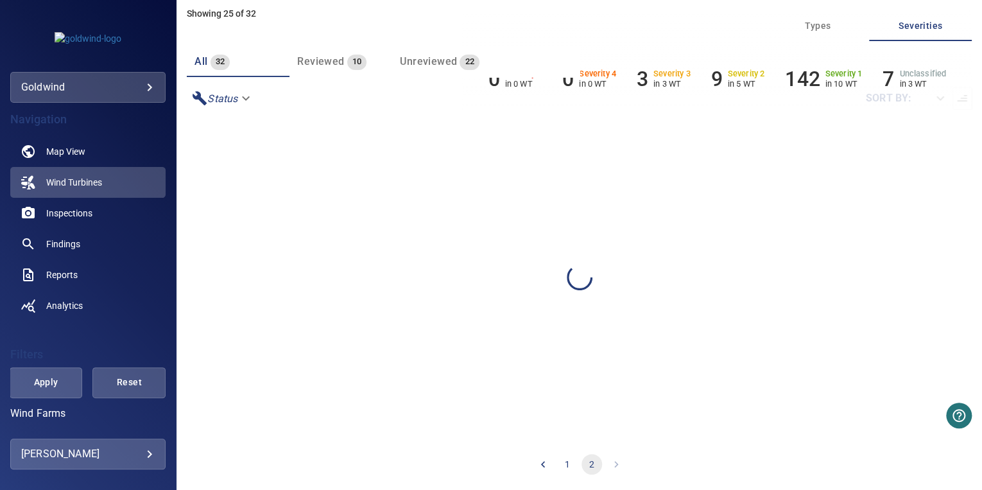
scroll to position [0, 0]
click at [584, 465] on button "2" at bounding box center [591, 464] width 21 height 21
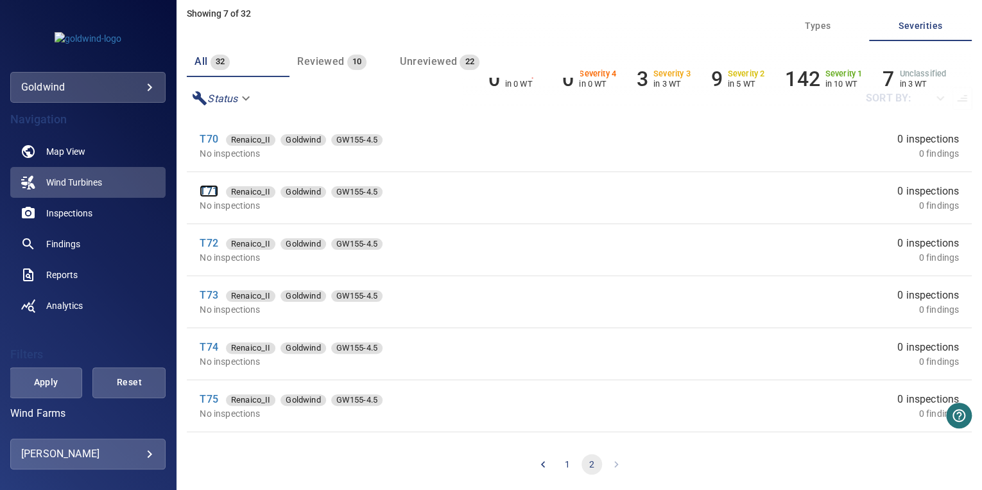
click at [205, 192] on link "T71" at bounding box center [209, 191] width 18 height 12
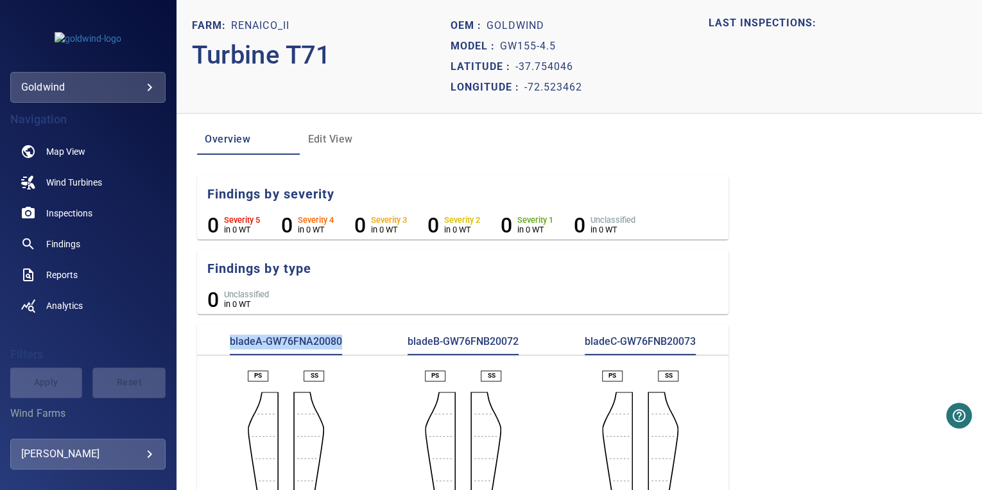
drag, startPoint x: 318, startPoint y: 343, endPoint x: 180, endPoint y: 320, distance: 140.5
click at [180, 320] on section "Farm: Renaico_II Turbine T71 Oem : Goldwind Model : GW155-4.5 Latitude : -37.75…" at bounding box center [578, 245] width 805 height 490
drag, startPoint x: 701, startPoint y: 343, endPoint x: 580, endPoint y: 344, distance: 120.6
click at [580, 344] on div "bladeC-GW76FNB20073" at bounding box center [639, 344] width 177 height 21
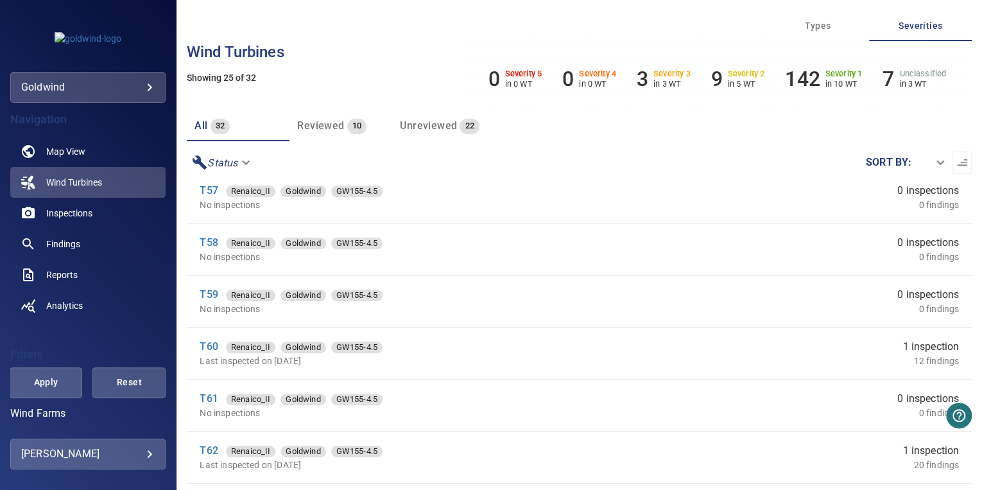
drag, startPoint x: 837, startPoint y: 382, endPoint x: 832, endPoint y: 388, distance: 6.8
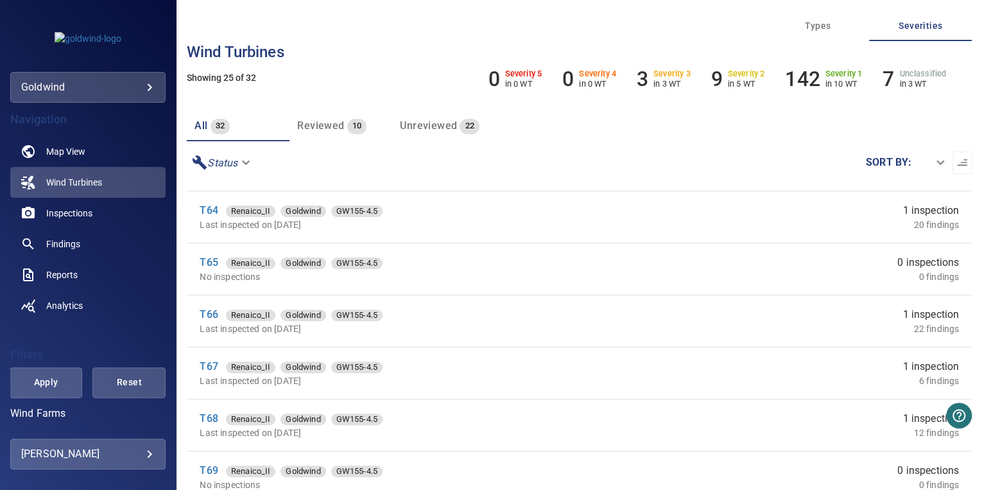
scroll to position [64, 0]
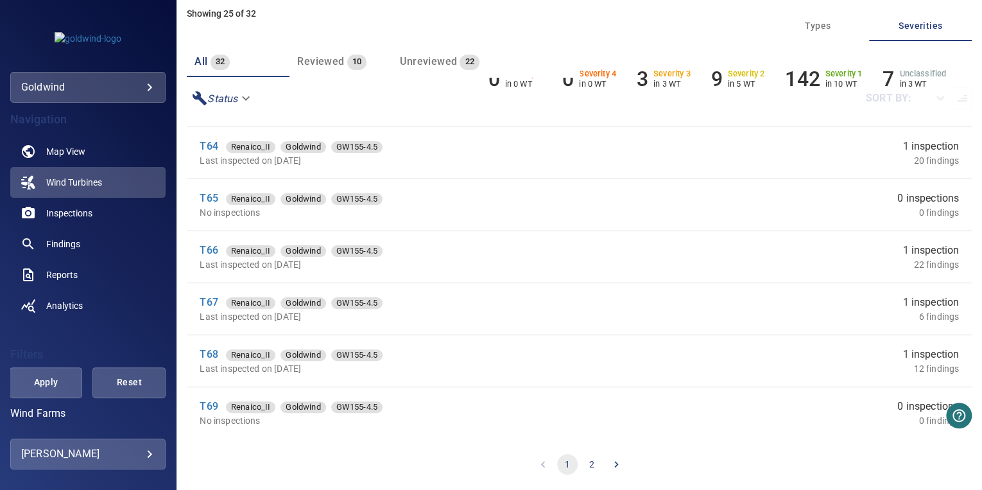
click at [586, 463] on button "2" at bounding box center [591, 464] width 21 height 21
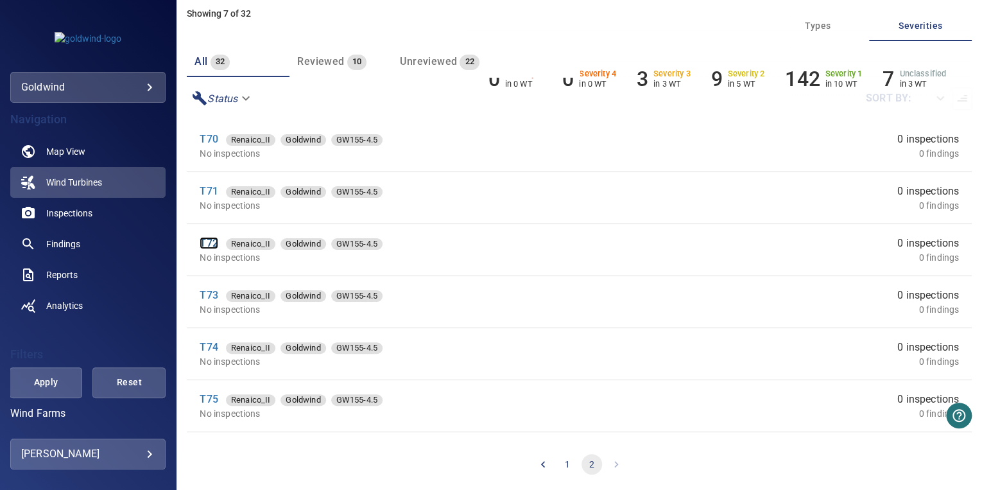
click at [212, 241] on link "T72" at bounding box center [209, 243] width 18 height 12
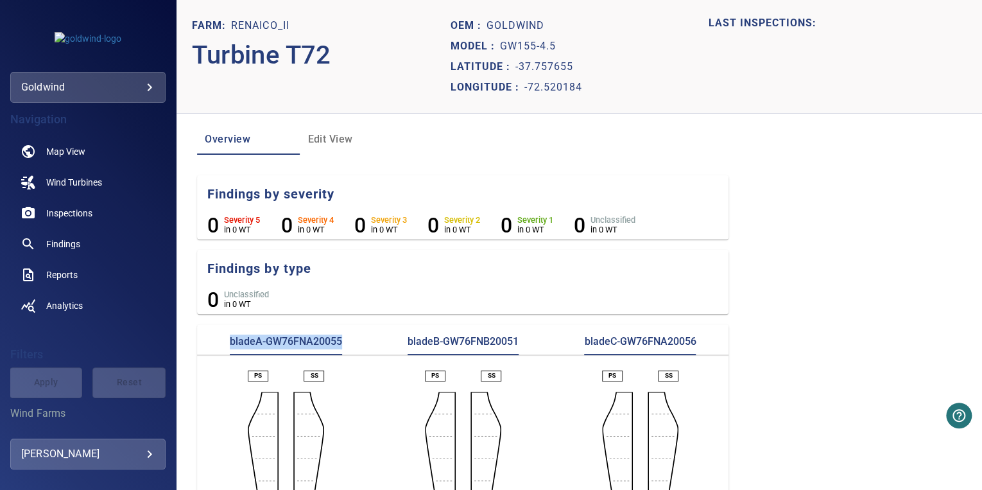
drag, startPoint x: 346, startPoint y: 337, endPoint x: 200, endPoint y: 340, distance: 146.3
click at [200, 340] on div "bladeA-GW76FNA20055" at bounding box center [285, 344] width 177 height 21
drag, startPoint x: 522, startPoint y: 341, endPoint x: 395, endPoint y: 345, distance: 127.1
click at [395, 345] on div "bladeB-GW76FNB20051" at bounding box center [462, 344] width 177 height 21
drag, startPoint x: 708, startPoint y: 339, endPoint x: 569, endPoint y: 342, distance: 138.6
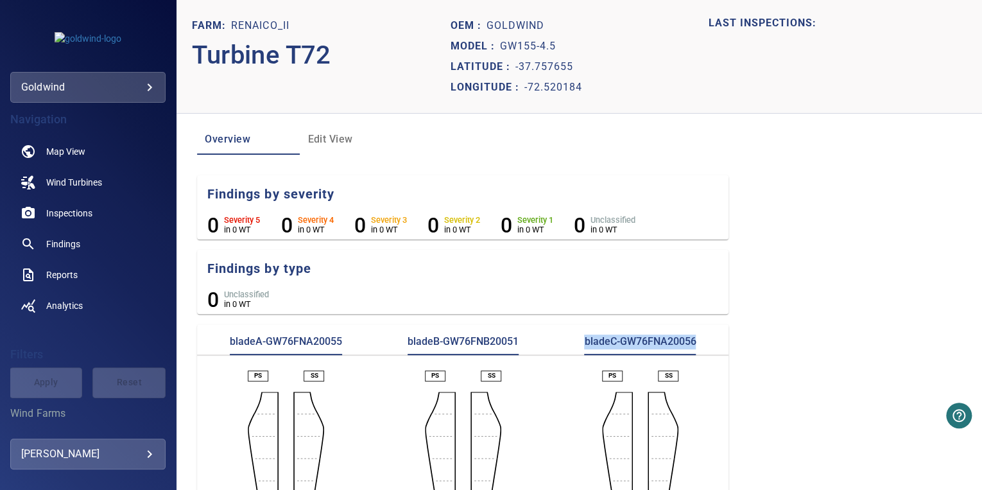
click at [569, 342] on div "bladeC-GW76FNA20056" at bounding box center [639, 344] width 177 height 21
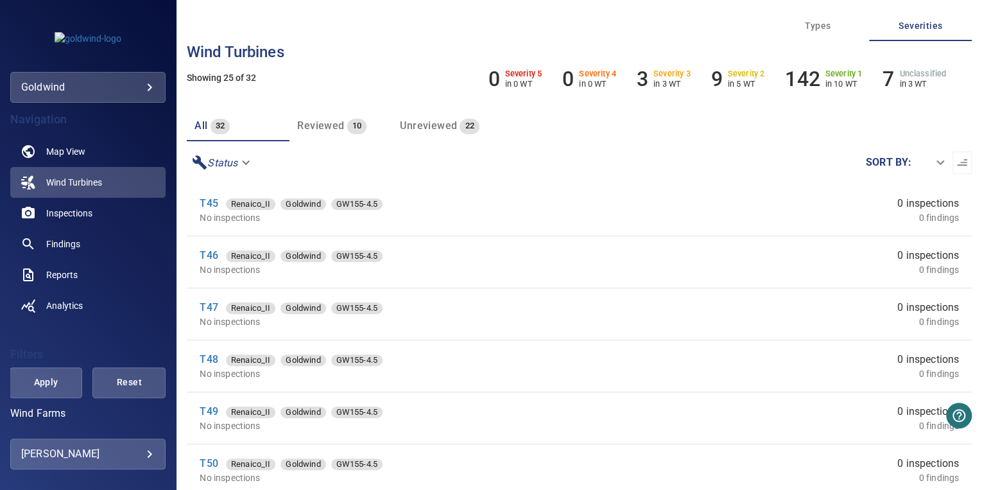
scroll to position [64, 0]
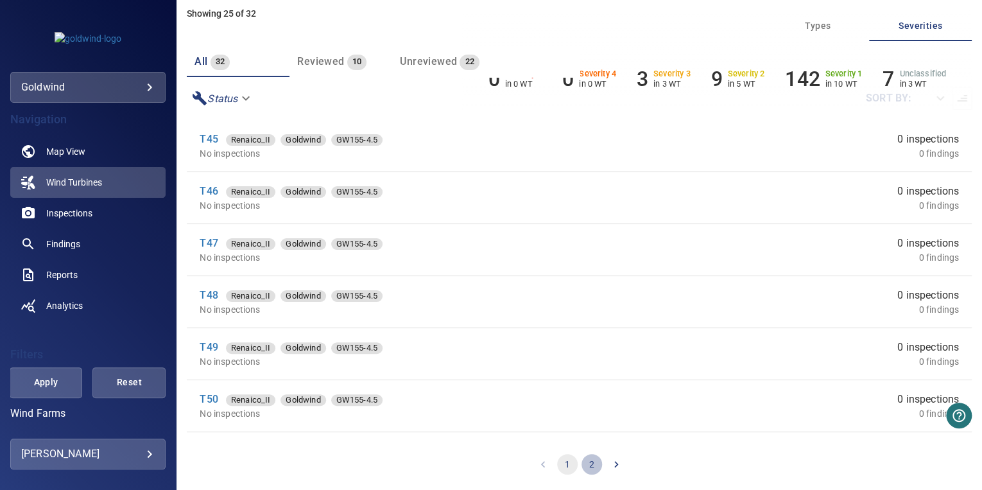
click at [585, 457] on button "2" at bounding box center [591, 464] width 21 height 21
click at [211, 398] on link "T75" at bounding box center [209, 399] width 18 height 12
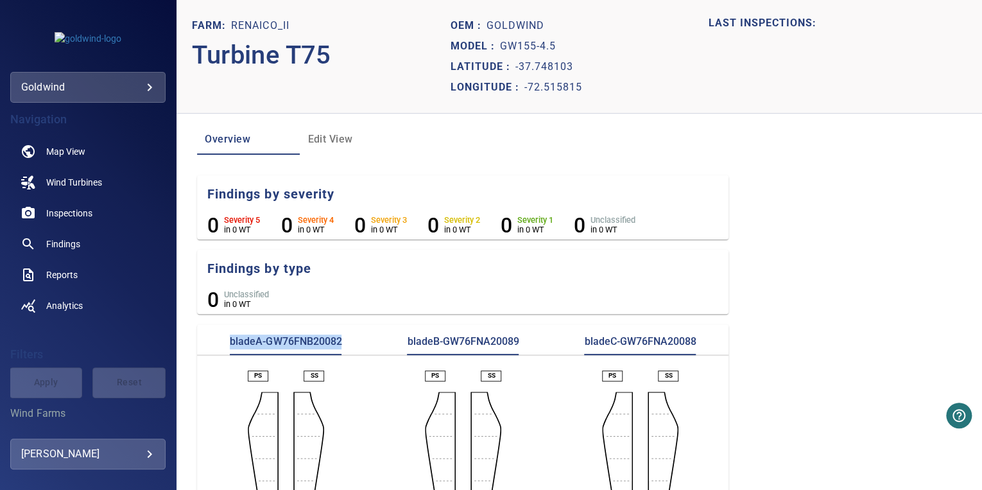
drag, startPoint x: 345, startPoint y: 341, endPoint x: 204, endPoint y: 335, distance: 141.3
click at [204, 335] on div "bladeA-GW76FNB20082" at bounding box center [285, 344] width 177 height 21
drag, startPoint x: 532, startPoint y: 339, endPoint x: 398, endPoint y: 343, distance: 134.2
click at [398, 343] on div "bladeB-GW76FNA20089" at bounding box center [462, 344] width 177 height 21
drag, startPoint x: 703, startPoint y: 336, endPoint x: 559, endPoint y: 334, distance: 144.4
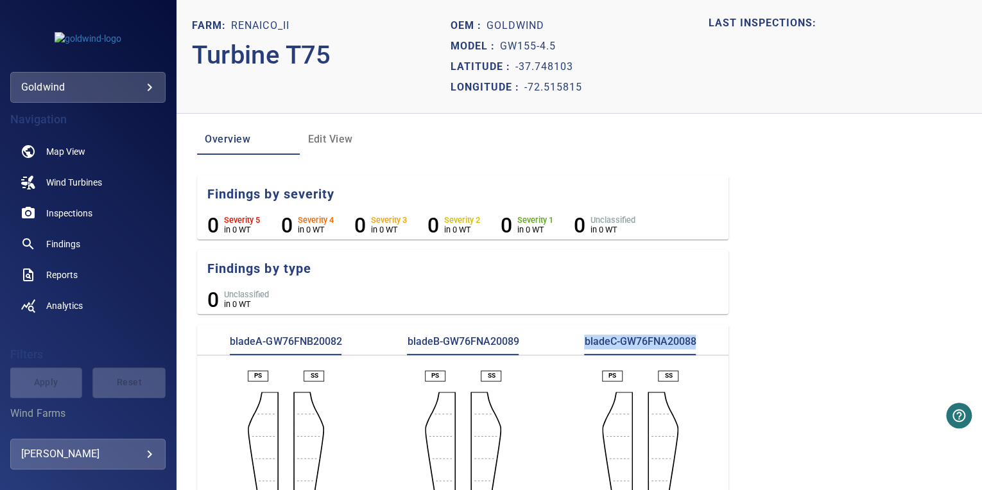
click at [559, 334] on div "bladeC-GW76FNA20088" at bounding box center [639, 344] width 177 height 21
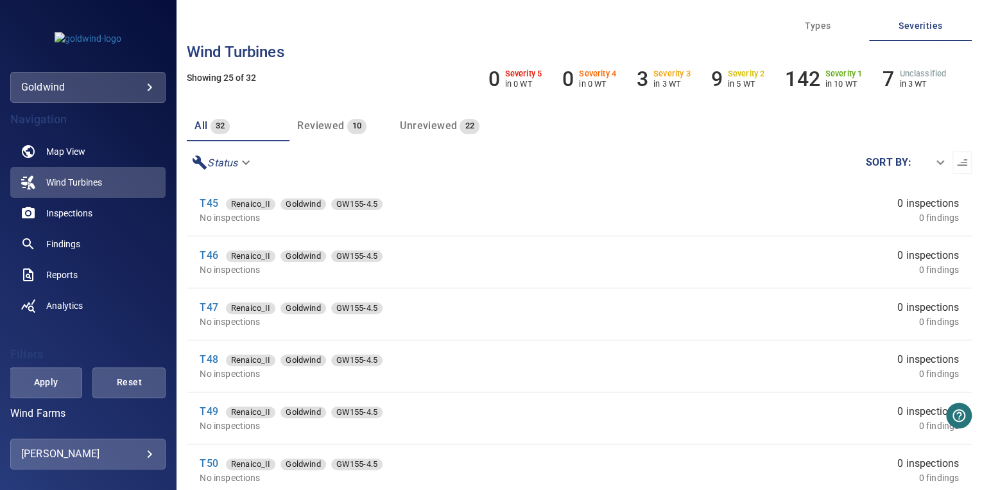
scroll to position [64, 0]
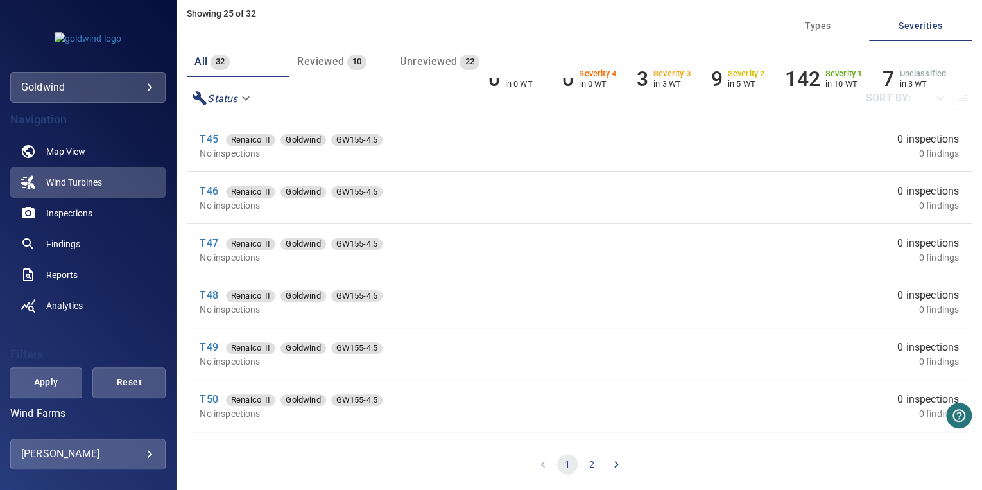
click at [593, 464] on button "2" at bounding box center [591, 464] width 21 height 21
click at [614, 464] on li "pagination navigation" at bounding box center [616, 464] width 24 height 21
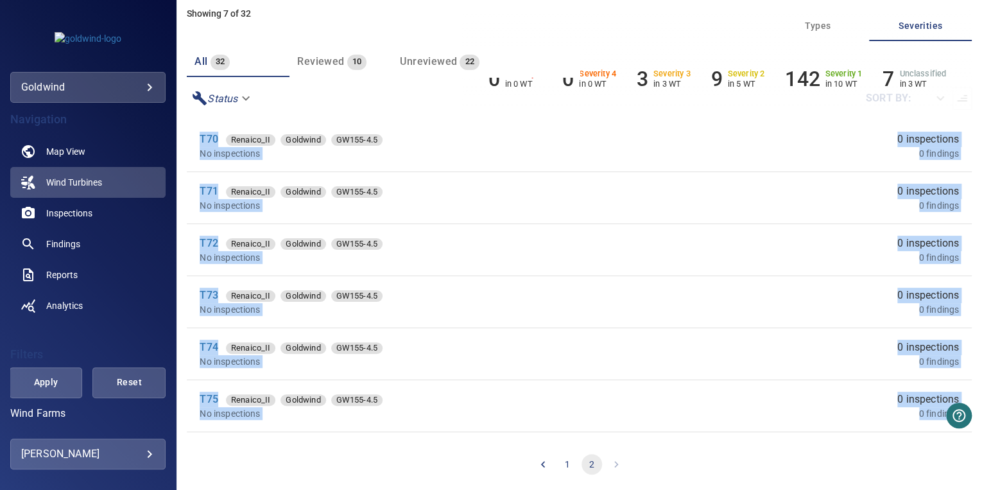
click at [615, 463] on li "pagination navigation" at bounding box center [616, 464] width 24 height 21
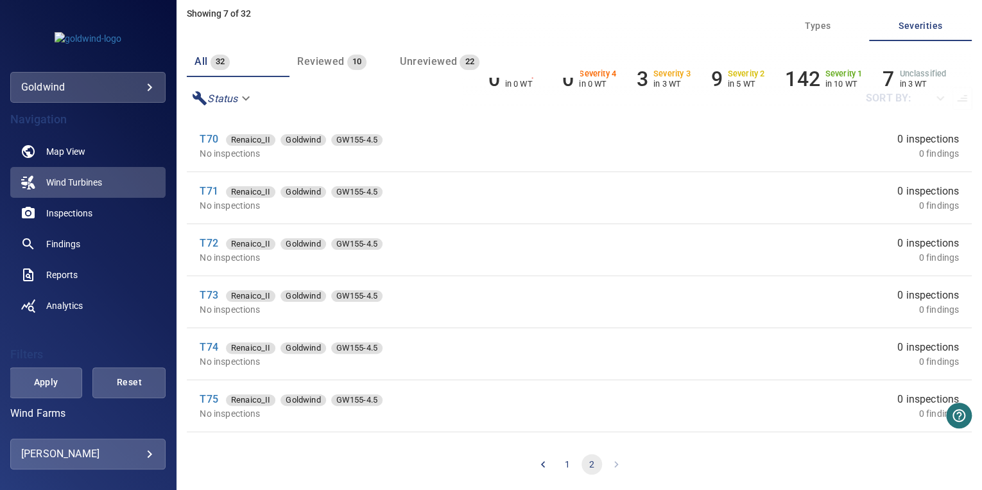
click at [615, 463] on li "pagination navigation" at bounding box center [616, 464] width 24 height 21
click at [65, 215] on span "Inspections" at bounding box center [69, 213] width 46 height 13
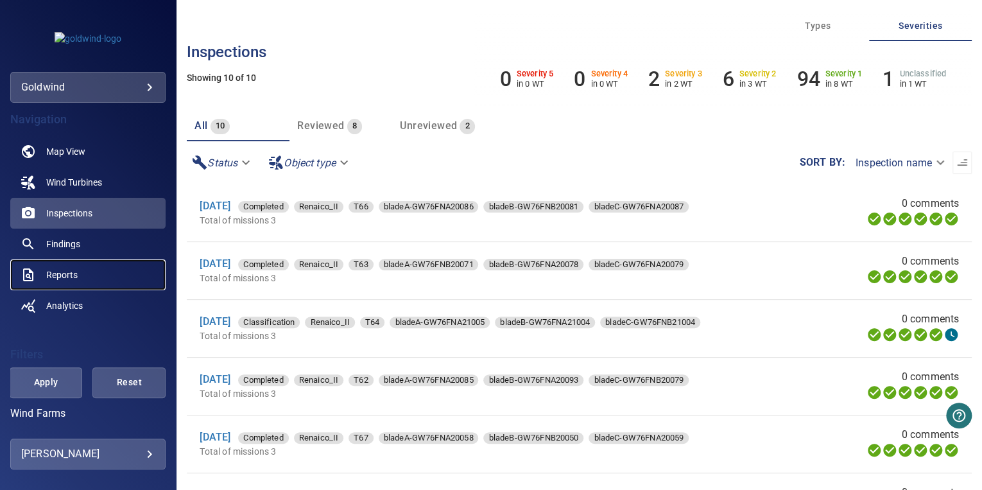
click at [62, 269] on span "Reports" at bounding box center [61, 274] width 31 height 13
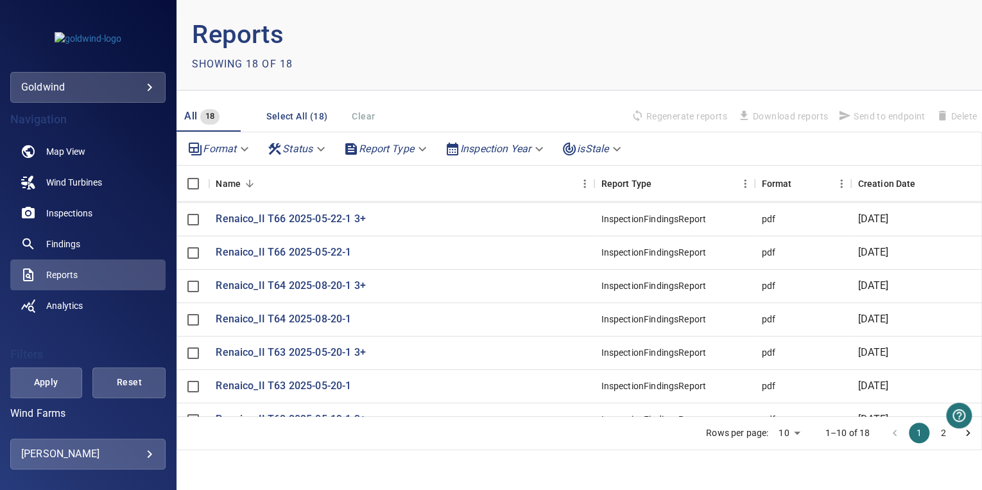
scroll to position [85, 0]
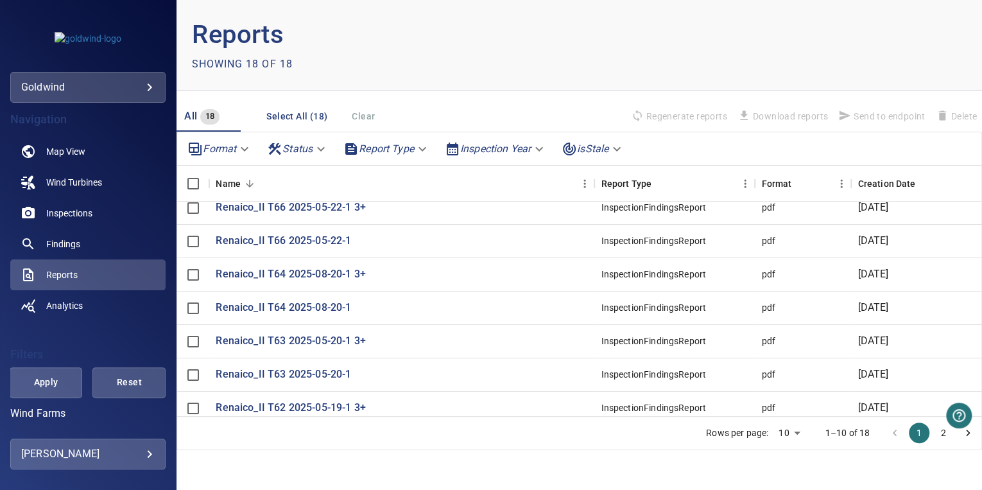
click at [470, 152] on body "**********" at bounding box center [491, 245] width 982 height 490
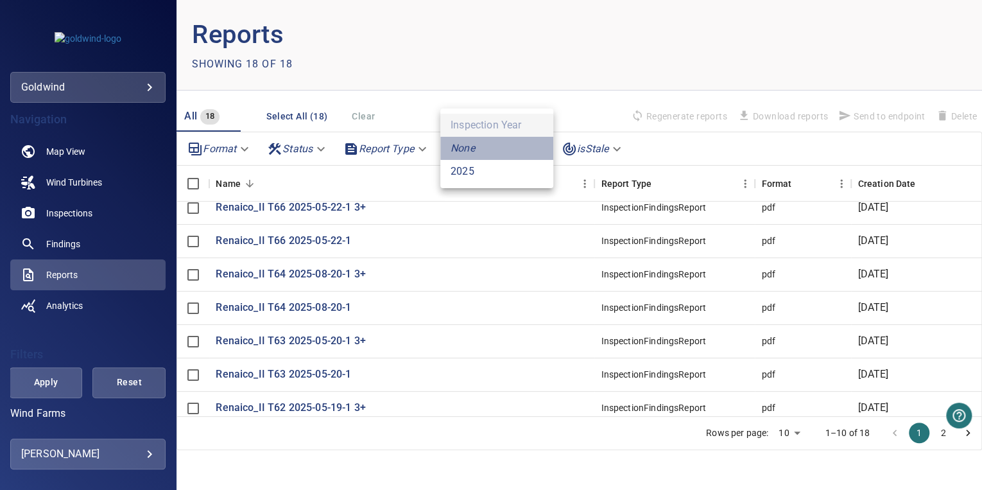
click at [478, 147] on li "None" at bounding box center [496, 148] width 113 height 23
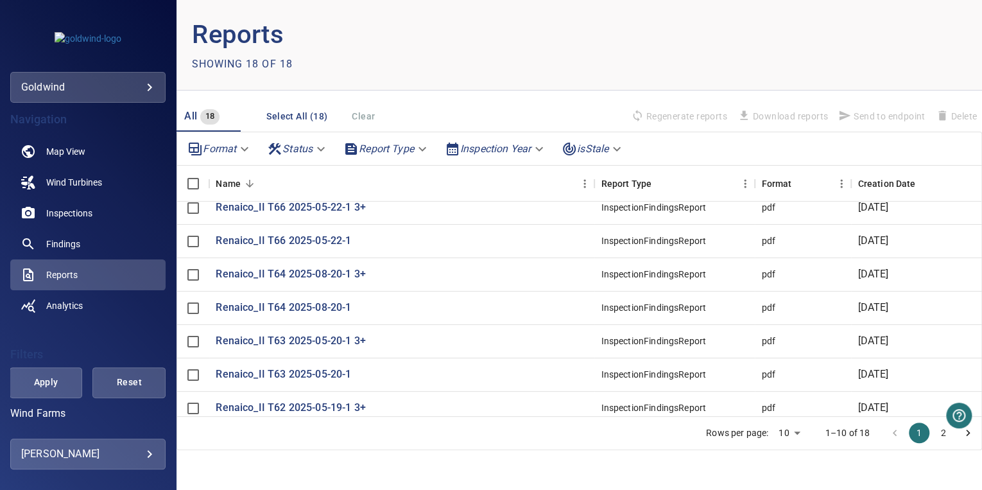
click at [690, 146] on div "Format Status Report Type Inspection Year isStale" at bounding box center [579, 148] width 804 height 33
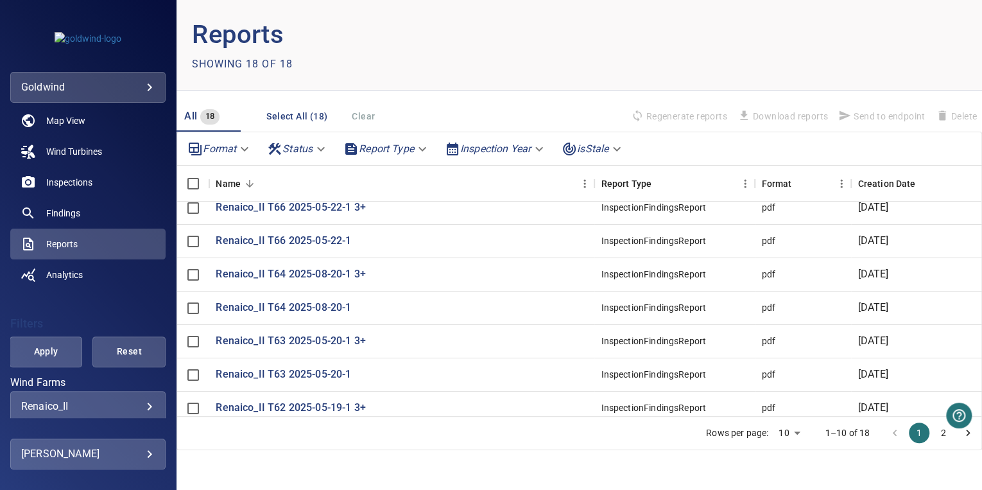
scroll to position [0, 0]
